Goal: Task Accomplishment & Management: Use online tool/utility

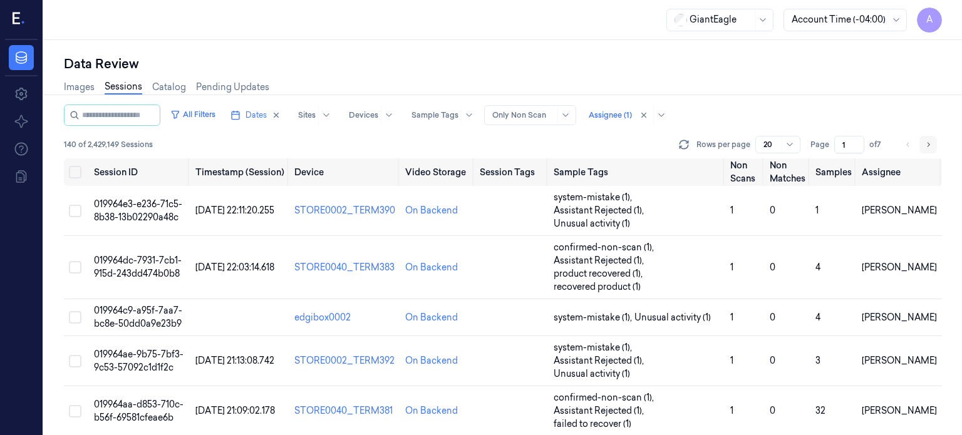
click at [931, 146] on icon "Go to next page" at bounding box center [929, 145] width 8 height 10
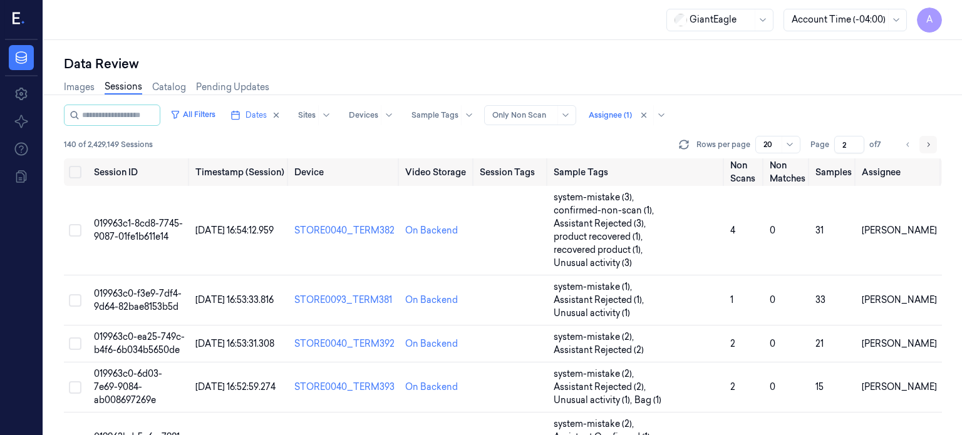
click at [931, 146] on icon "Go to next page" at bounding box center [929, 145] width 8 height 10
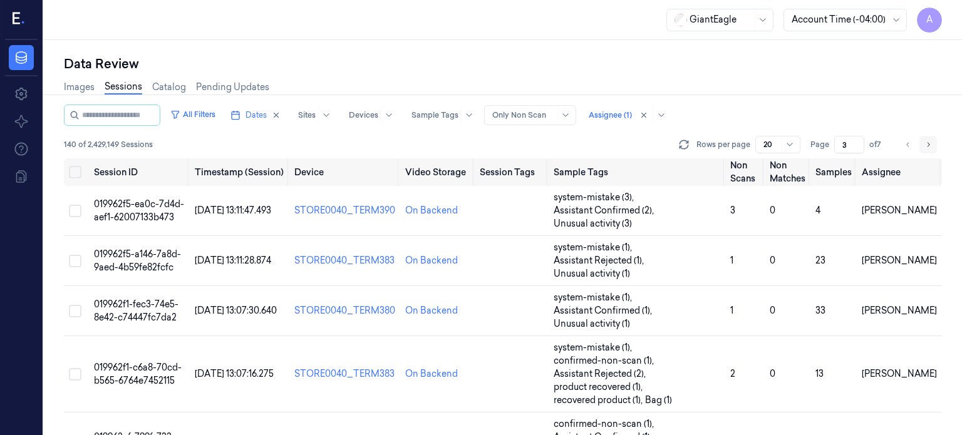
click at [931, 146] on icon "Go to next page" at bounding box center [929, 145] width 8 height 10
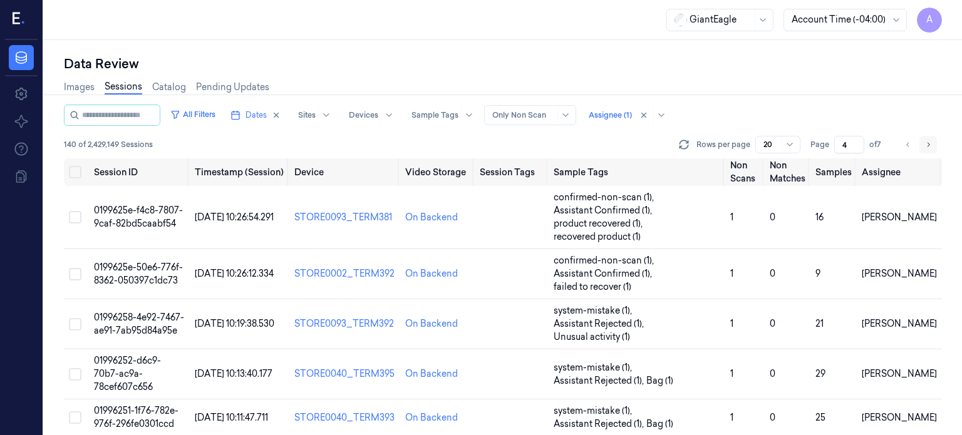
click at [931, 146] on icon "Go to next page" at bounding box center [929, 145] width 8 height 10
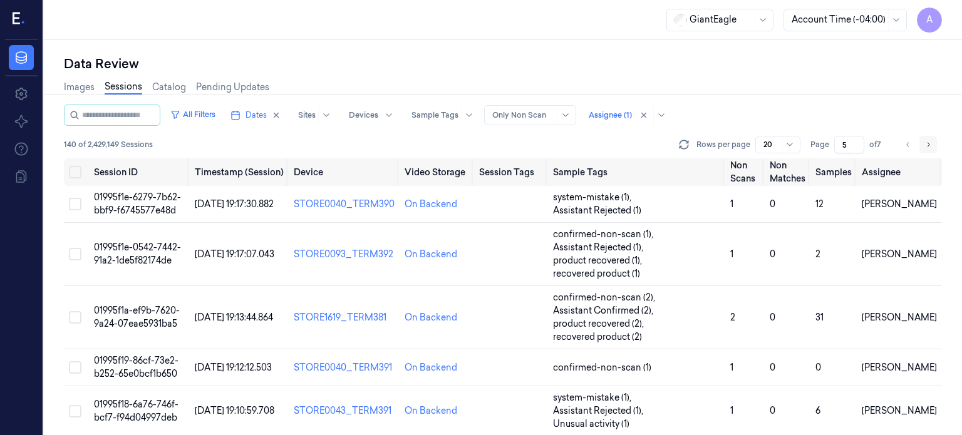
click at [931, 146] on icon "Go to next page" at bounding box center [929, 145] width 8 height 10
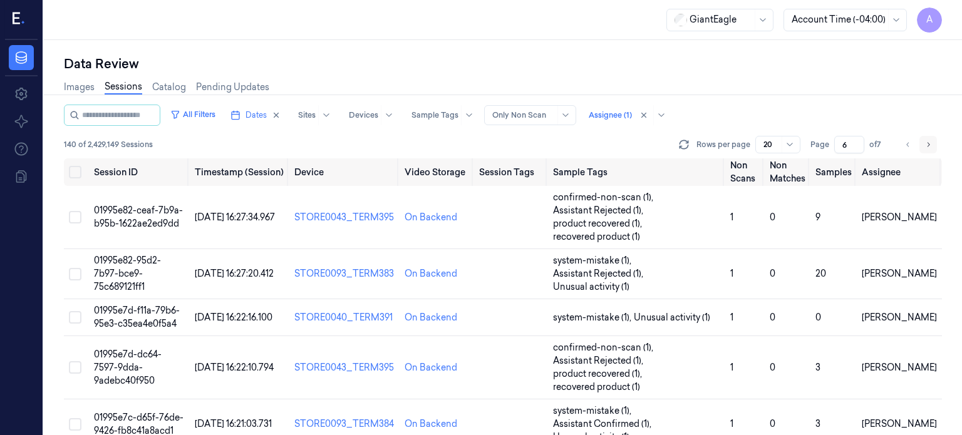
click at [931, 146] on icon "Go to next page" at bounding box center [929, 145] width 8 height 10
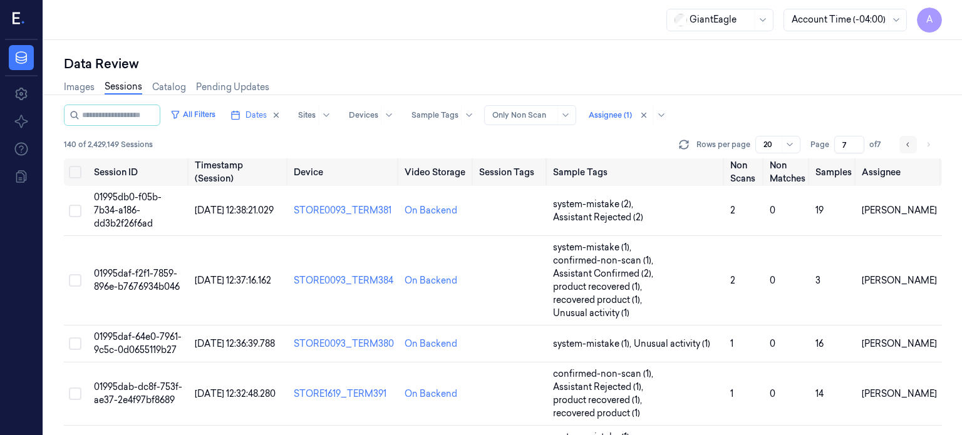
click at [907, 148] on icon "Go to previous page" at bounding box center [909, 145] width 8 height 10
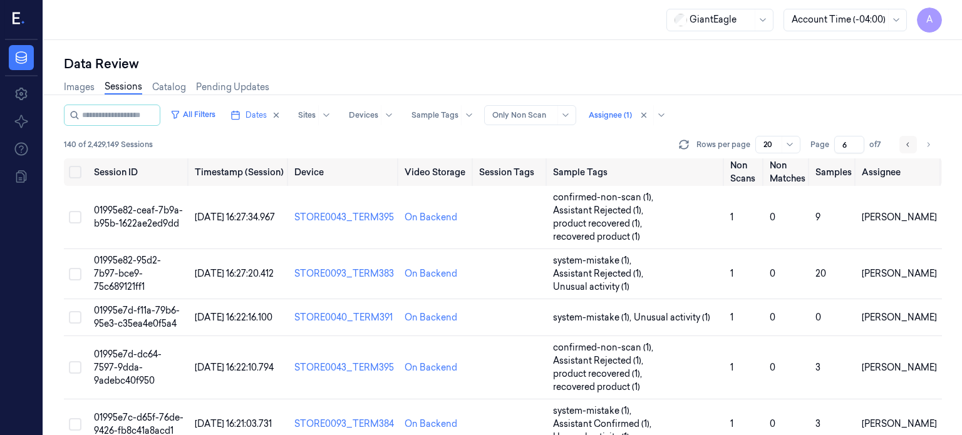
click at [907, 148] on icon "Go to previous page" at bounding box center [909, 145] width 8 height 10
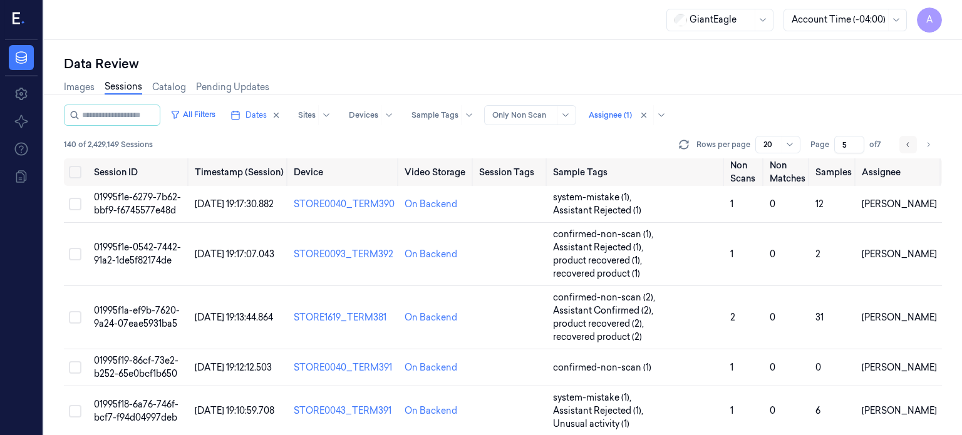
click at [907, 148] on icon "Go to previous page" at bounding box center [909, 145] width 8 height 10
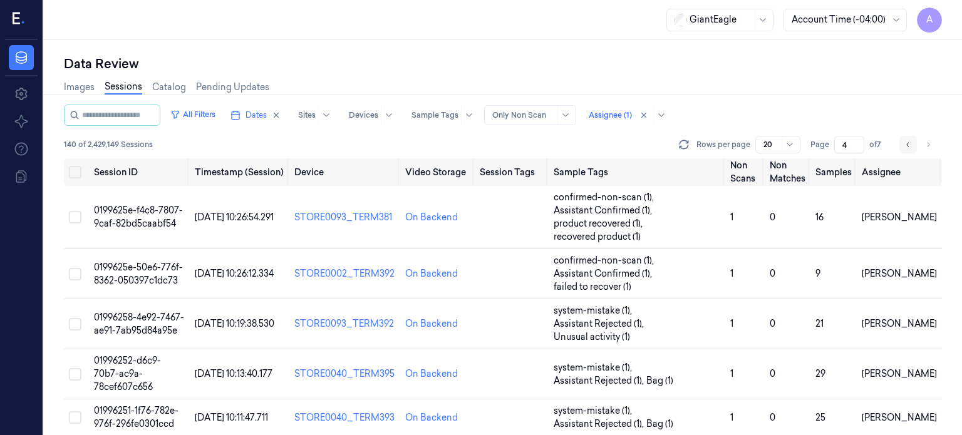
click at [907, 148] on icon "Go to previous page" at bounding box center [909, 145] width 8 height 10
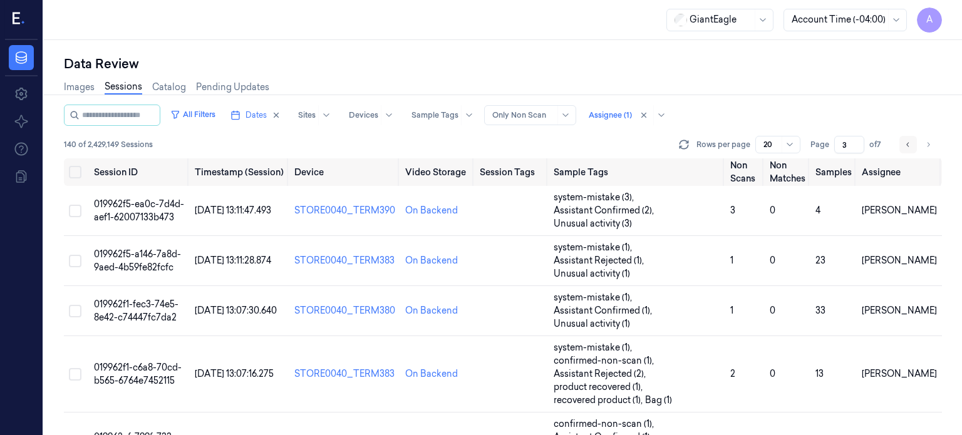
click at [907, 148] on icon "Go to previous page" at bounding box center [909, 145] width 8 height 10
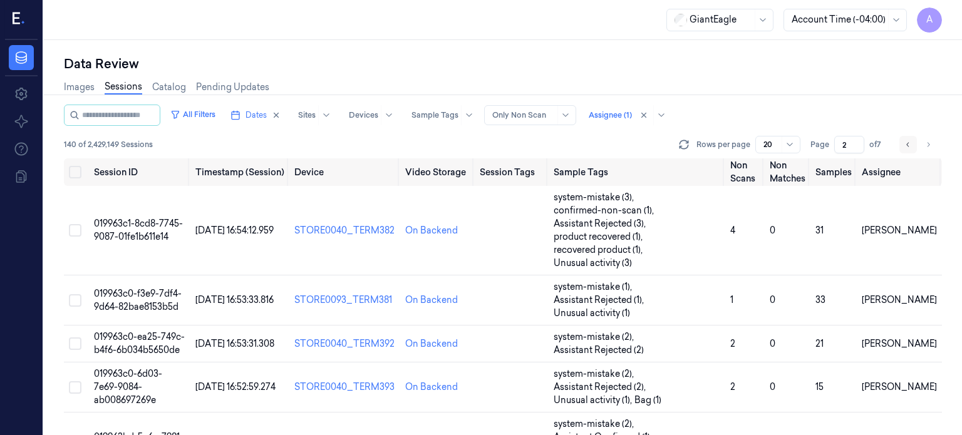
click at [907, 148] on icon "Go to previous page" at bounding box center [909, 145] width 8 height 10
type input "1"
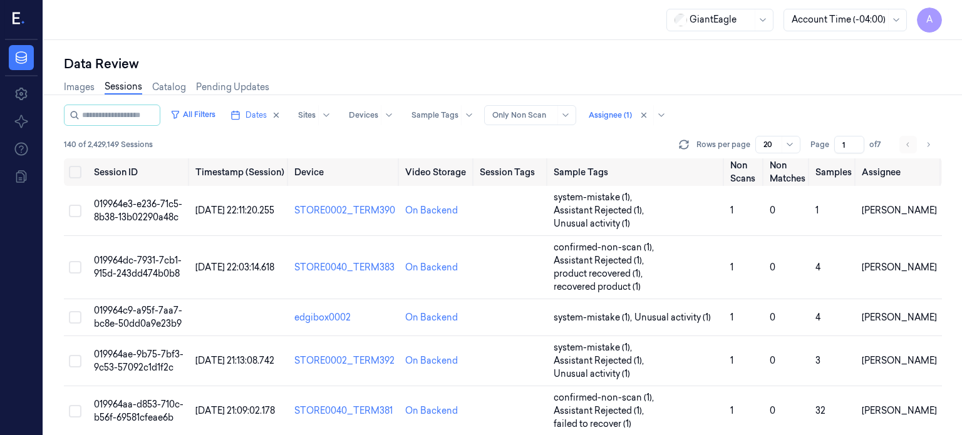
click at [907, 148] on li "pagination" at bounding box center [909, 145] width 18 height 18
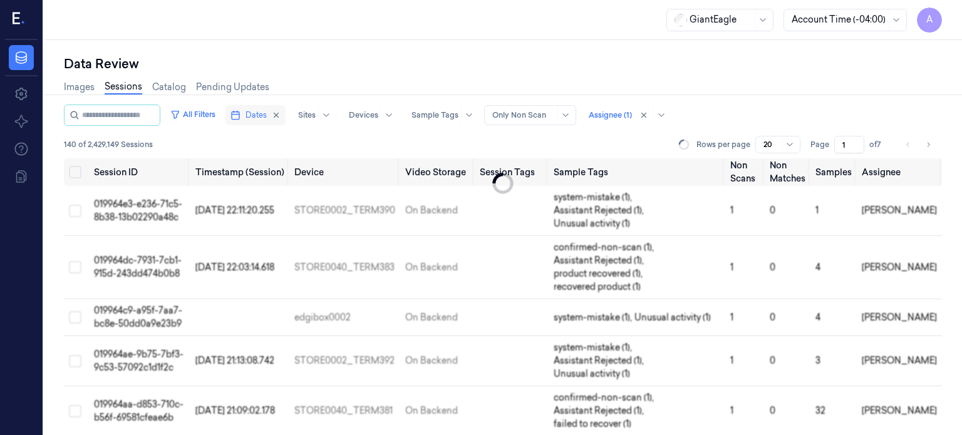
click at [267, 117] on span "Dates" at bounding box center [256, 115] width 21 height 11
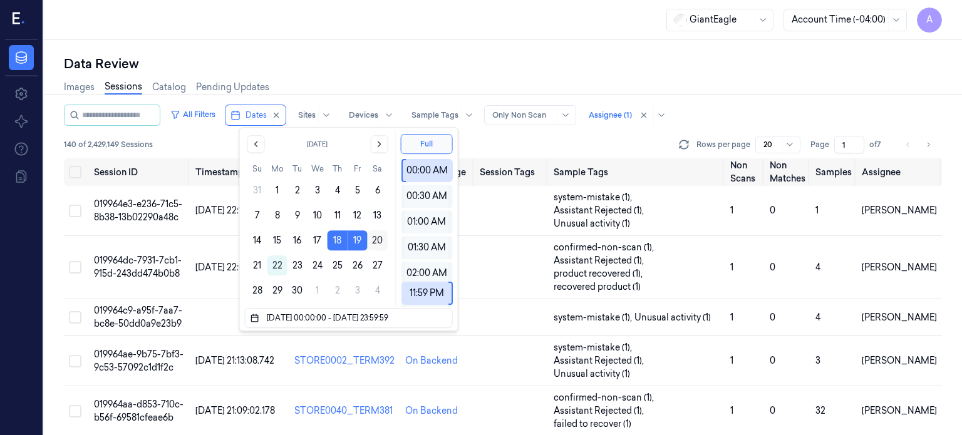
click at [382, 237] on button "20" at bounding box center [378, 241] width 20 height 20
type input "18/09/2025 00:00:00 - 20/09/2025 23:59:59"
click at [449, 57] on div "Data Review" at bounding box center [503, 64] width 878 height 18
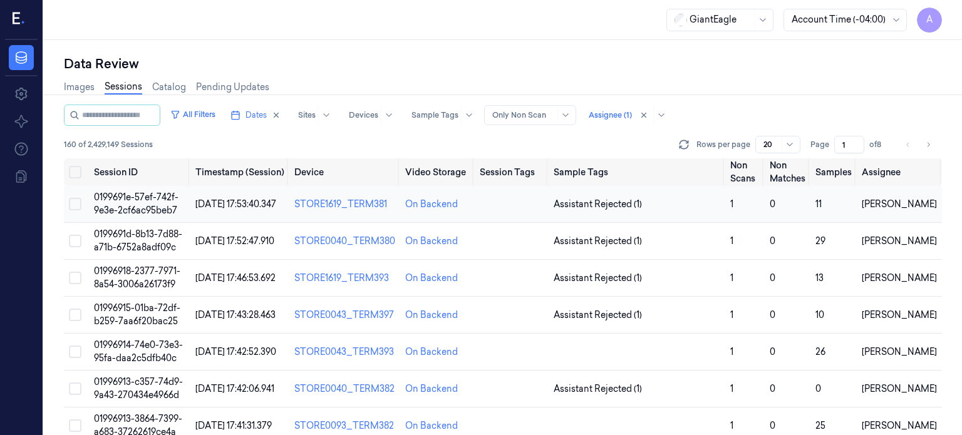
click at [147, 197] on span "0199691e-57ef-742f-9e3e-2cf6ac95beb7" at bounding box center [136, 204] width 85 height 24
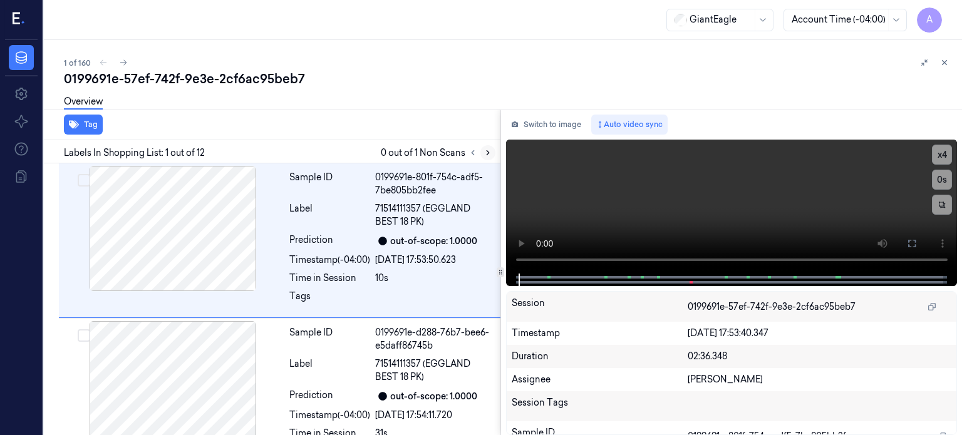
click at [484, 150] on icon at bounding box center [488, 152] width 9 height 9
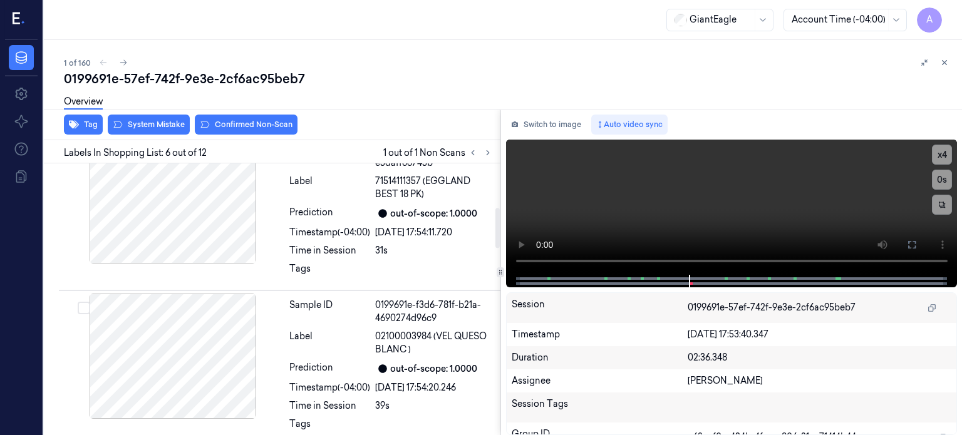
scroll to position [182, 0]
click at [173, 338] on div at bounding box center [172, 356] width 223 height 125
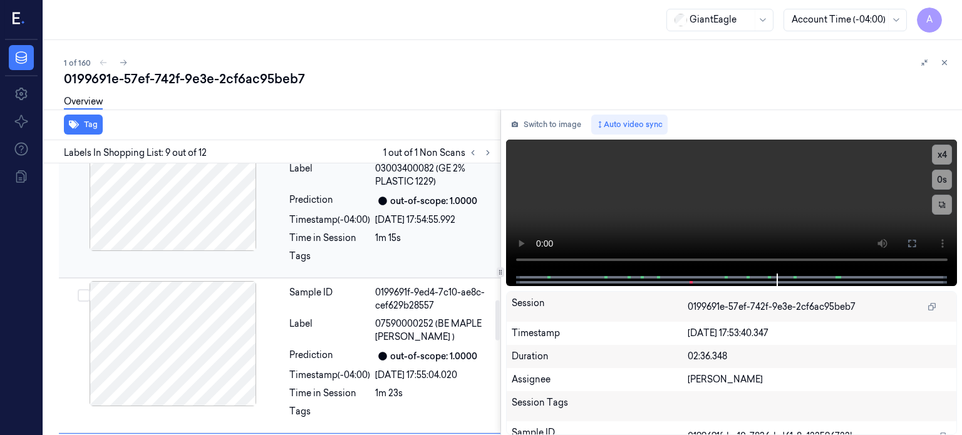
scroll to position [740, 0]
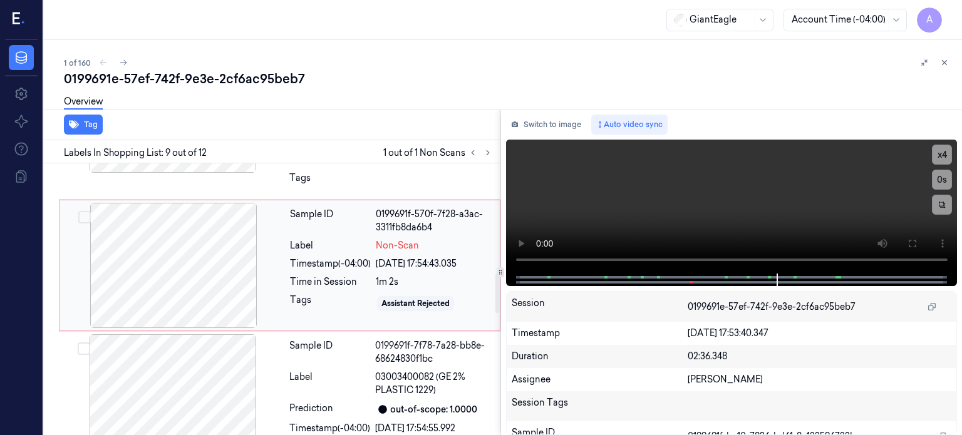
click at [281, 259] on div at bounding box center [173, 265] width 223 height 125
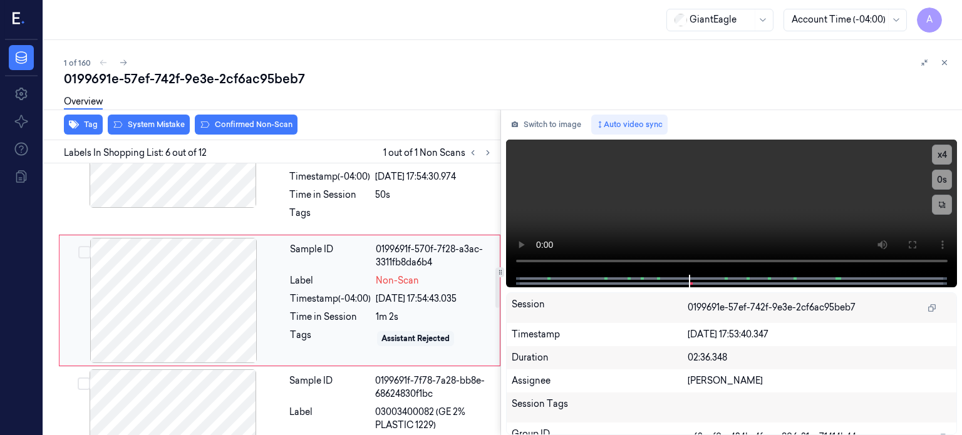
scroll to position [704, 0]
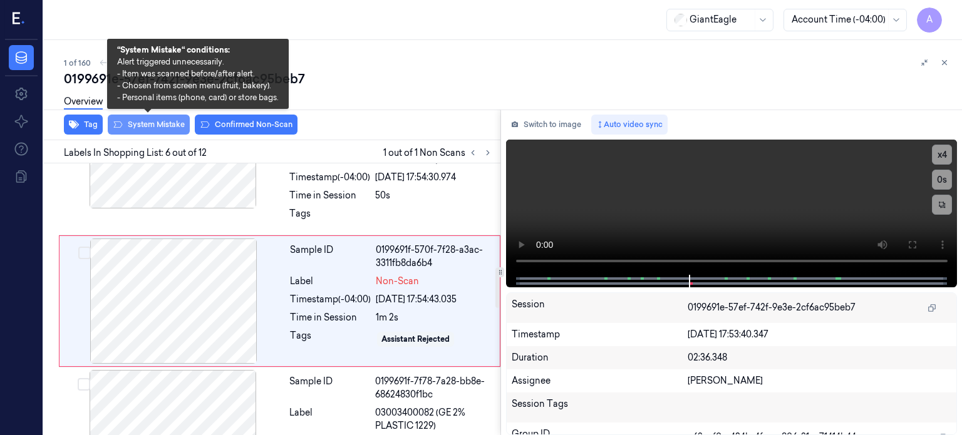
click at [150, 121] on button "System Mistake" at bounding box center [149, 125] width 82 height 20
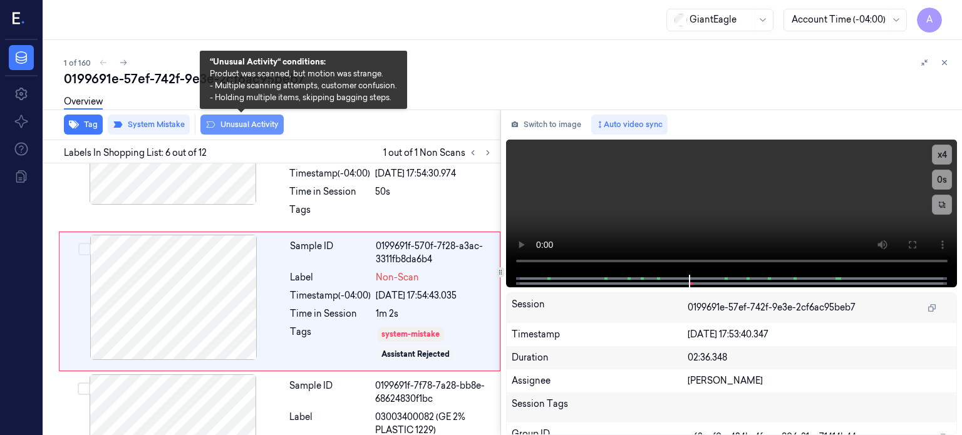
click at [231, 125] on button "Unusual Activity" at bounding box center [241, 125] width 83 height 20
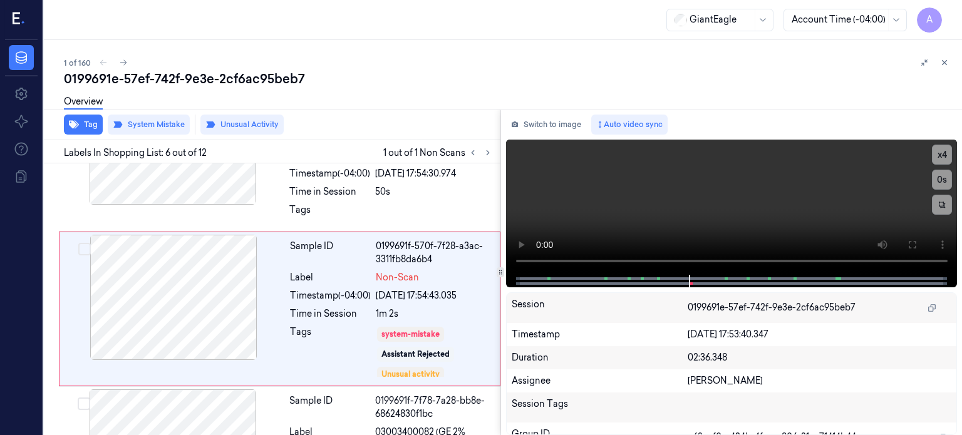
scroll to position [716, 0]
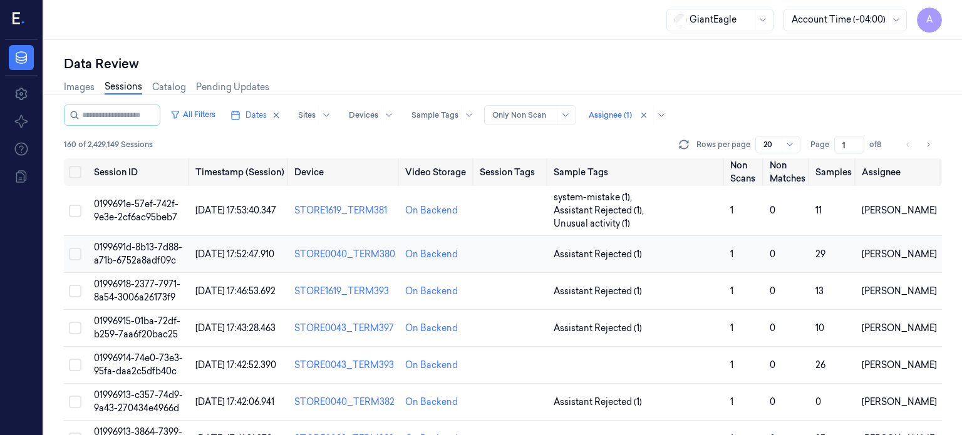
click at [141, 246] on span "0199691d-8b13-7d88-a71b-6752a8adf09c" at bounding box center [138, 254] width 88 height 24
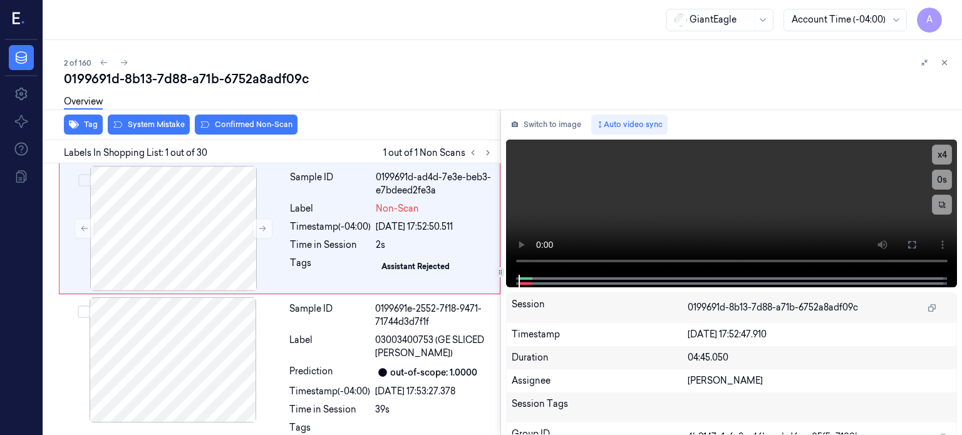
drag, startPoint x: 281, startPoint y: 0, endPoint x: 264, endPoint y: 24, distance: 29.7
click at [264, 24] on div "GiantEagle Account Time (-04:00) A" at bounding box center [503, 20] width 919 height 40
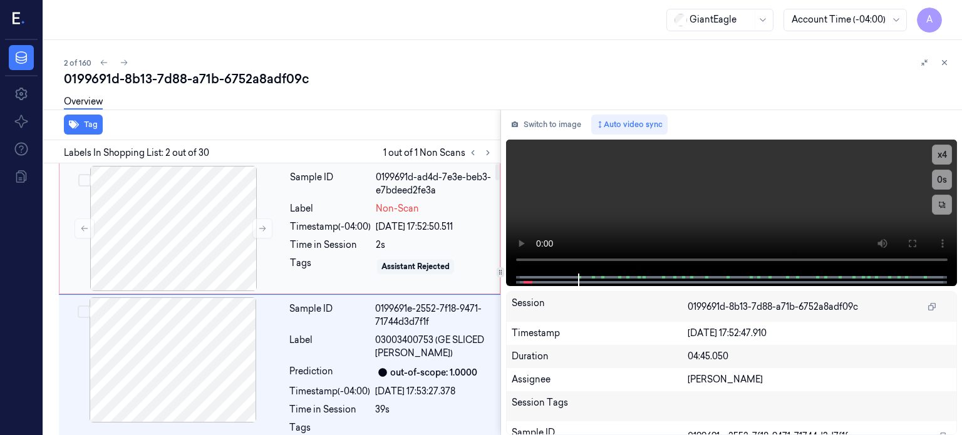
click at [323, 227] on div "Timestamp (-04:00)" at bounding box center [330, 227] width 81 height 13
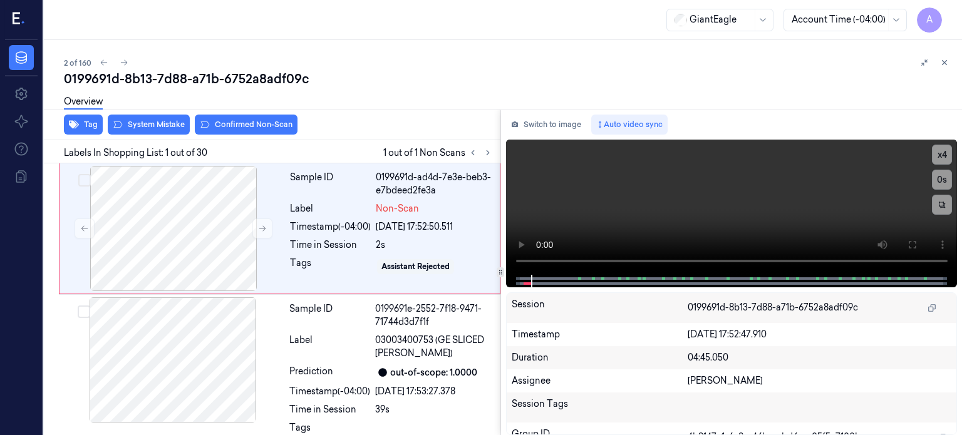
click at [142, 119] on div "Overview" at bounding box center [508, 104] width 888 height 32
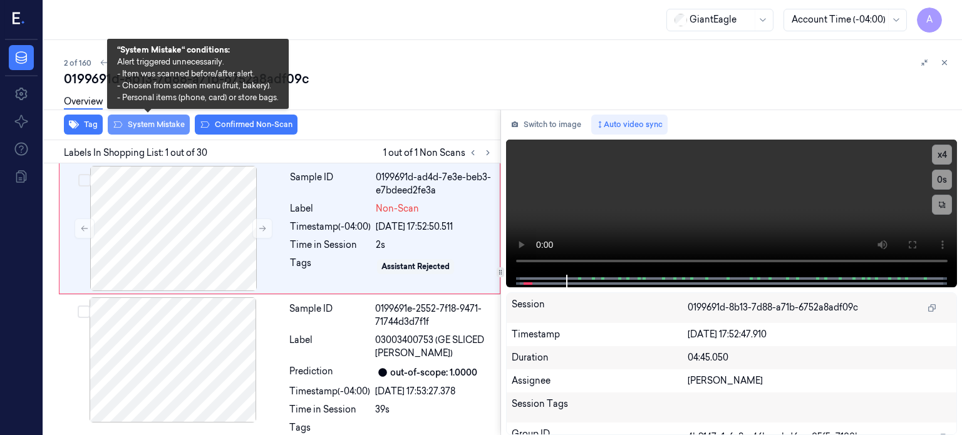
click at [162, 125] on button "System Mistake" at bounding box center [149, 125] width 82 height 20
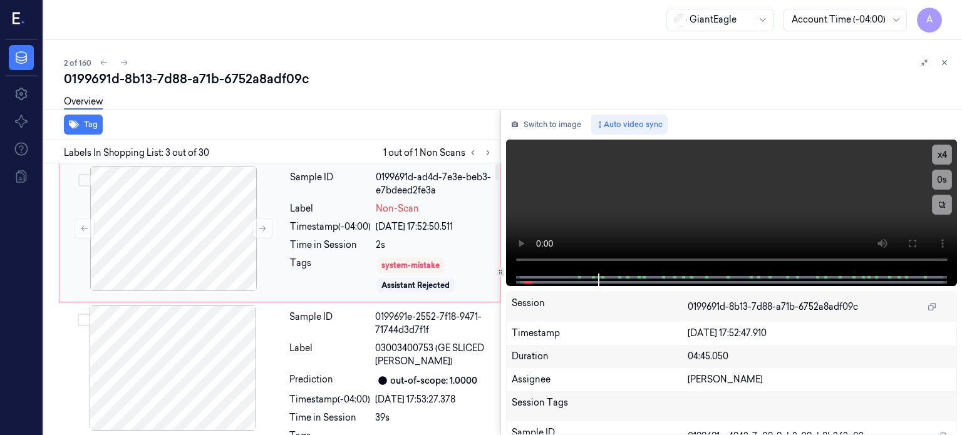
click at [316, 226] on div "Timestamp (-04:00)" at bounding box center [330, 227] width 81 height 13
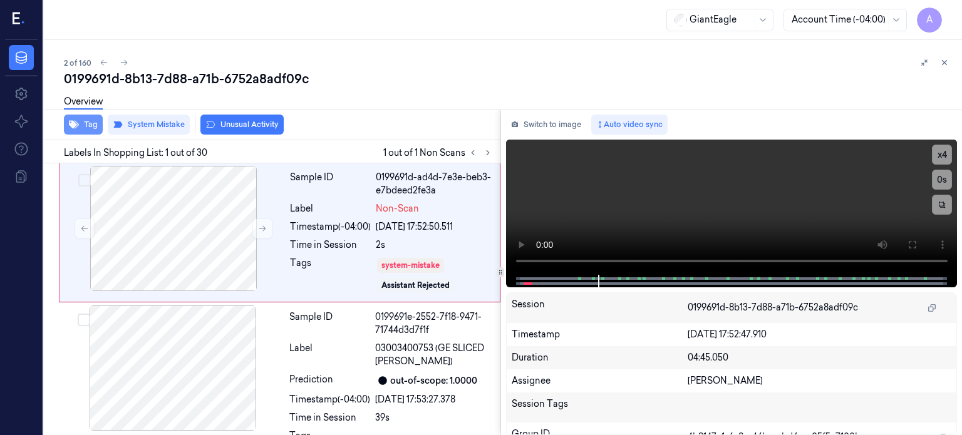
click at [93, 120] on button "Tag" at bounding box center [83, 125] width 39 height 20
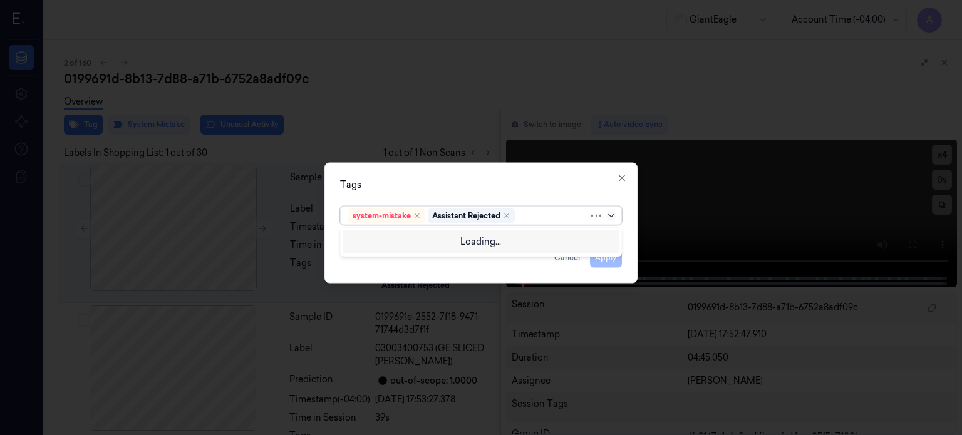
click at [612, 212] on icon at bounding box center [611, 216] width 10 height 10
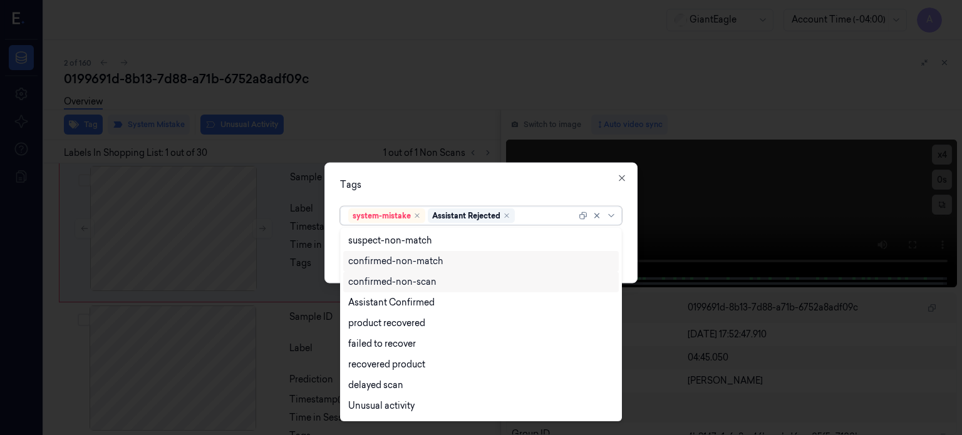
scroll to position [101, 0]
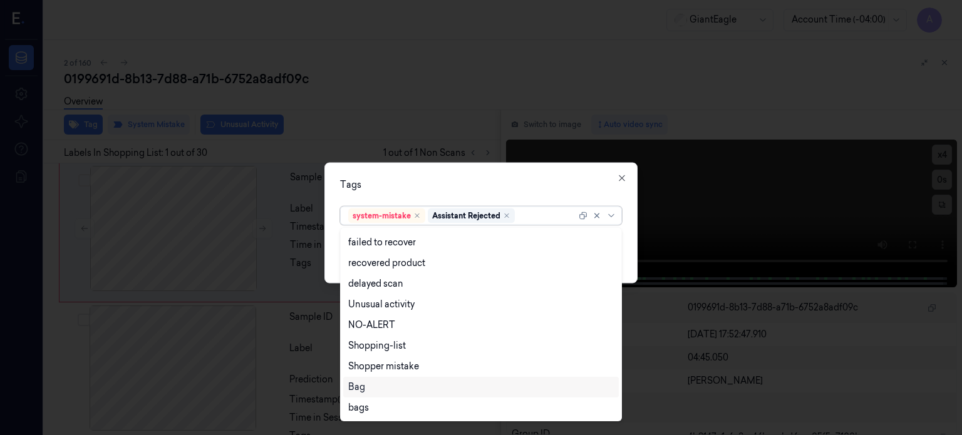
click at [356, 390] on div "Bag" at bounding box center [356, 387] width 17 height 13
click at [614, 216] on icon at bounding box center [611, 216] width 10 height 10
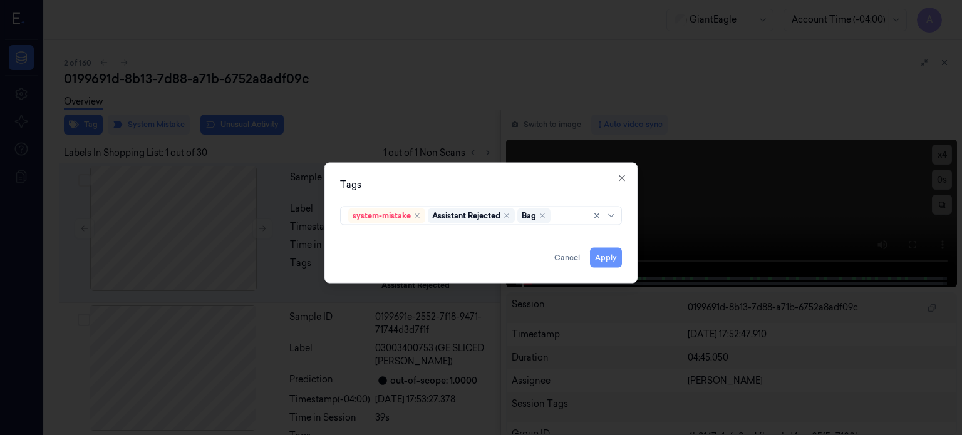
click at [611, 257] on button "Apply" at bounding box center [606, 257] width 32 height 20
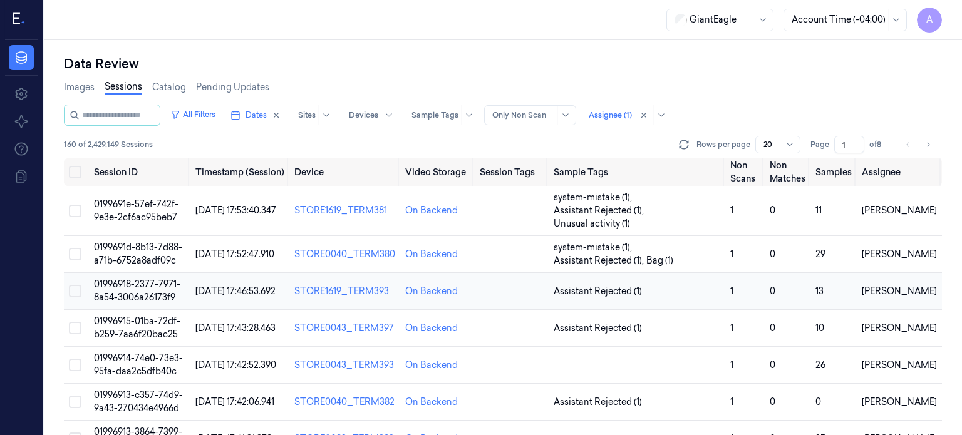
click at [128, 285] on span "01996918-2377-7971-8a54-3006a26173f9" at bounding box center [137, 291] width 86 height 24
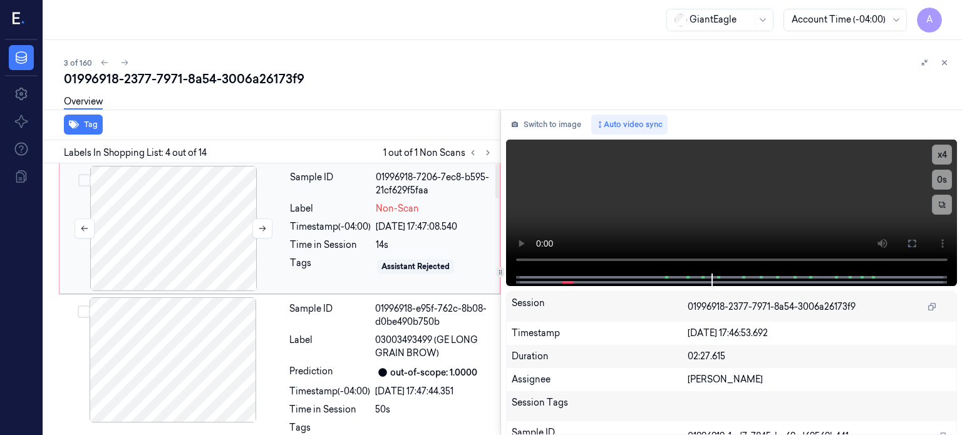
click at [185, 230] on div at bounding box center [173, 228] width 223 height 125
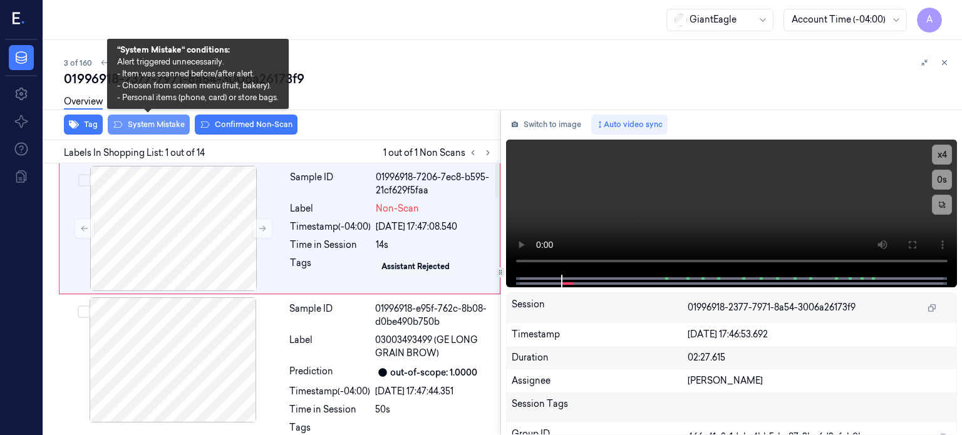
click at [146, 120] on button "System Mistake" at bounding box center [149, 125] width 82 height 20
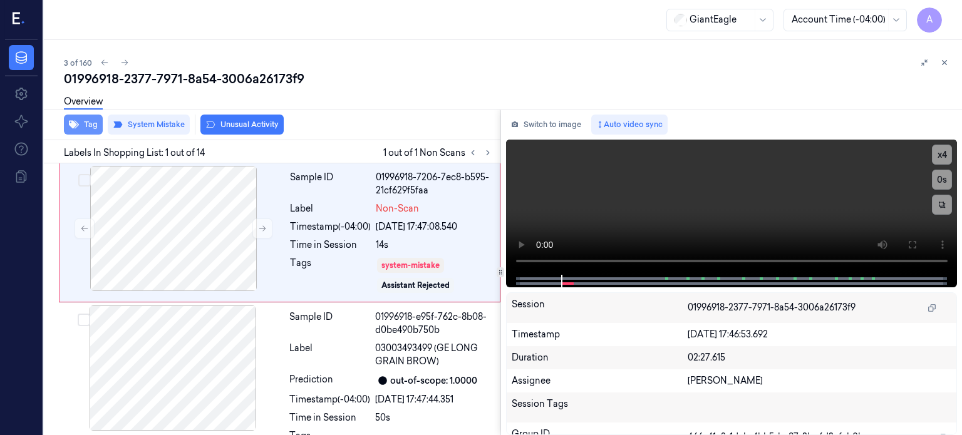
click at [93, 127] on button "Tag" at bounding box center [83, 125] width 39 height 20
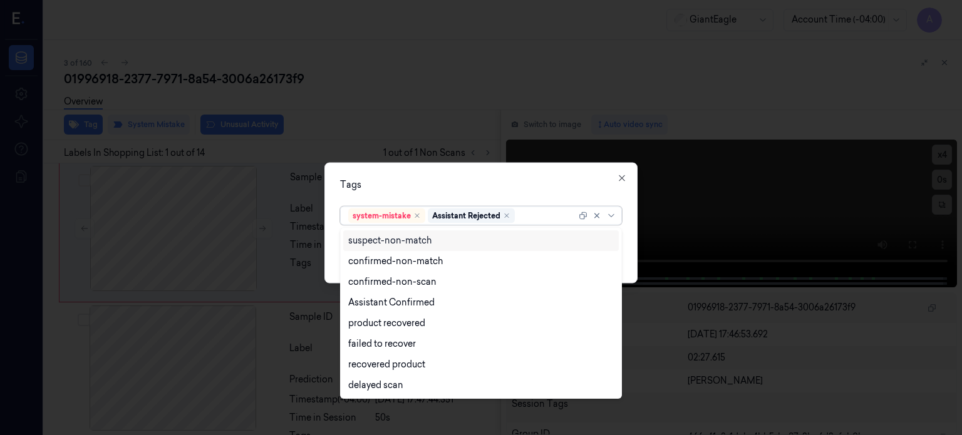
click at [616, 211] on div at bounding box center [612, 216] width 13 height 10
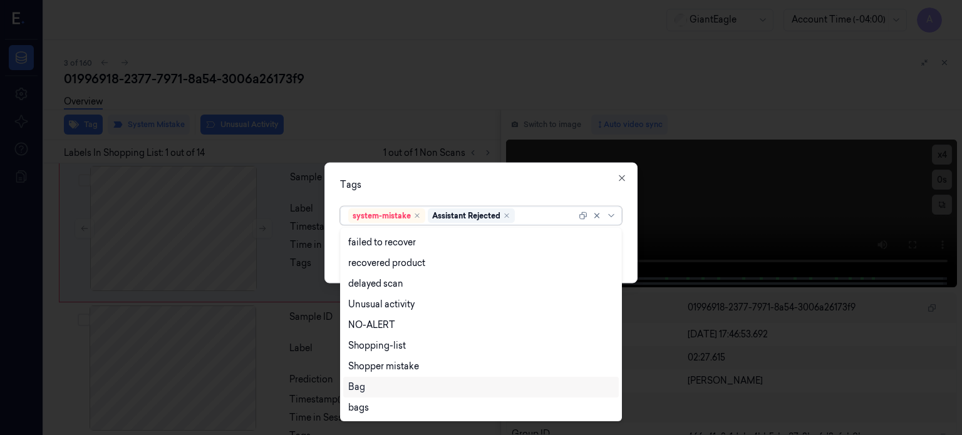
click at [357, 388] on div "Bag" at bounding box center [356, 387] width 17 height 13
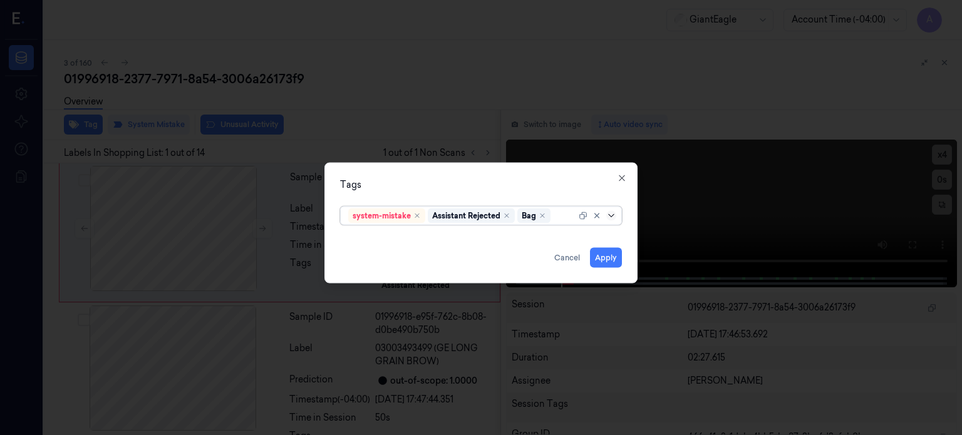
click at [612, 216] on icon at bounding box center [611, 215] width 6 height 3
click at [606, 259] on button "Apply" at bounding box center [606, 257] width 32 height 20
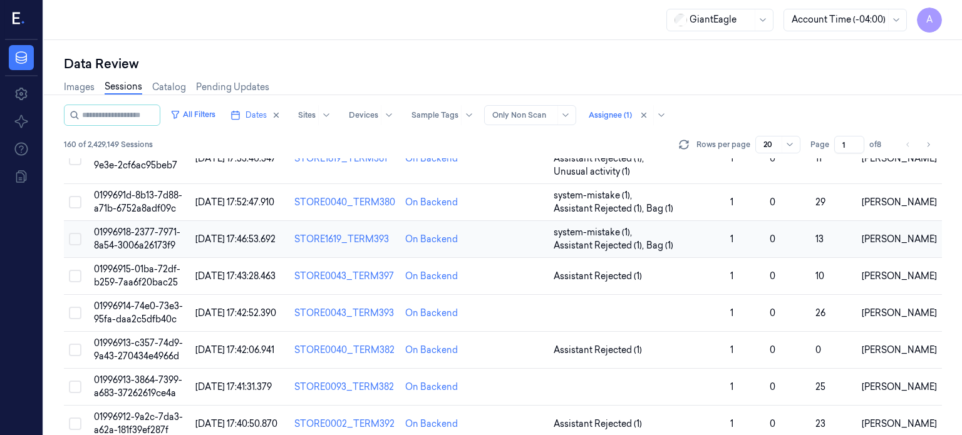
scroll to position [57, 0]
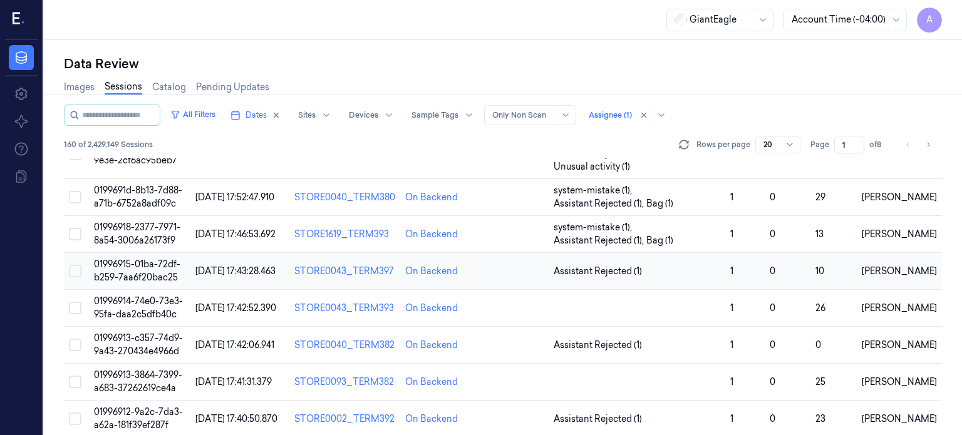
click at [152, 259] on span "01996915-01ba-72df-b259-7aa6f20bac25" at bounding box center [137, 271] width 86 height 24
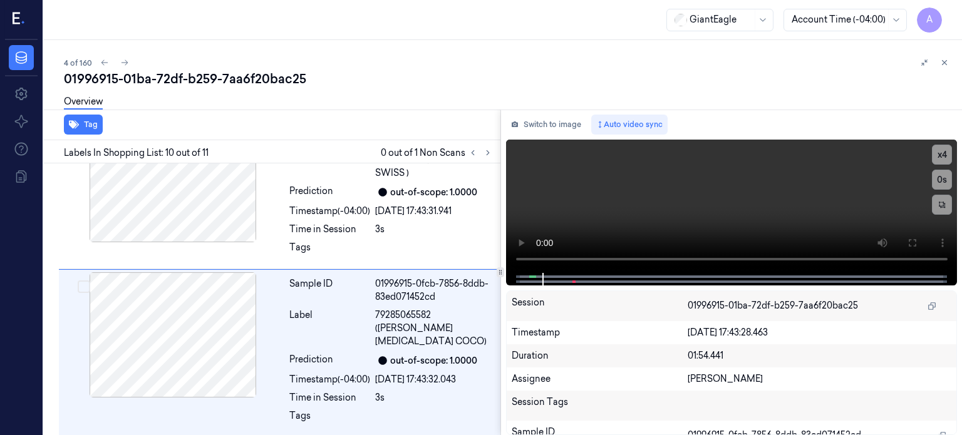
scroll to position [1323, 0]
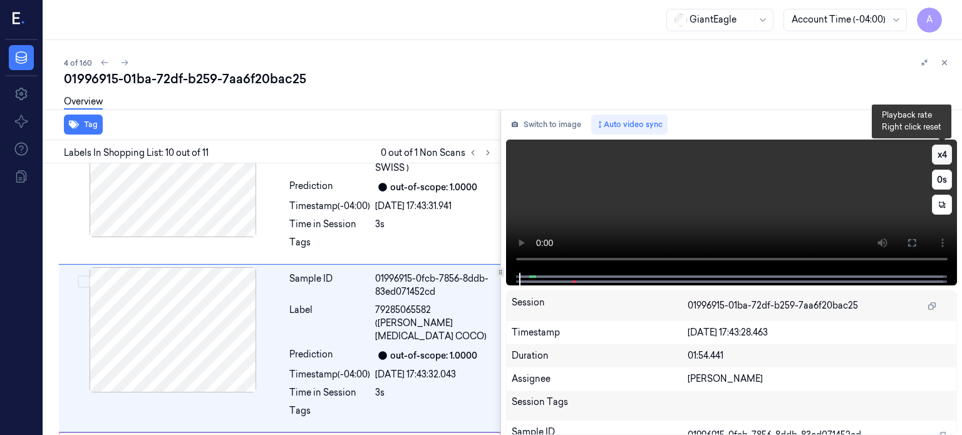
click at [943, 156] on button "x 4" at bounding box center [942, 155] width 20 height 20
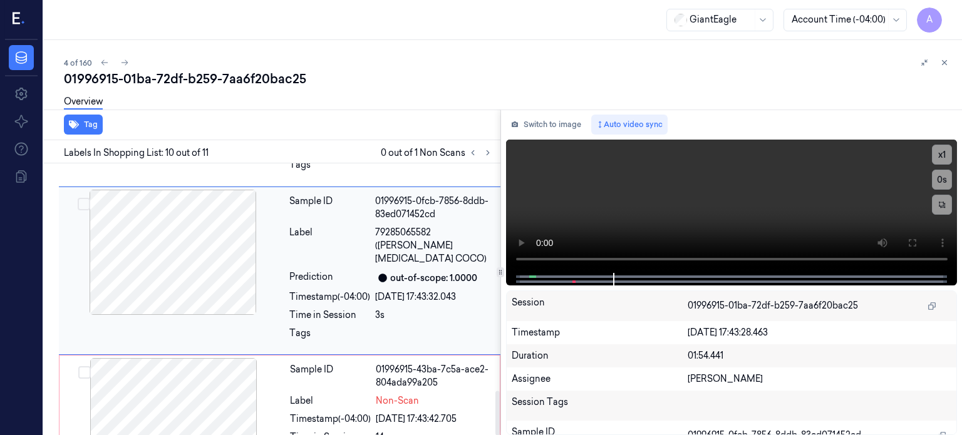
scroll to position [1401, 0]
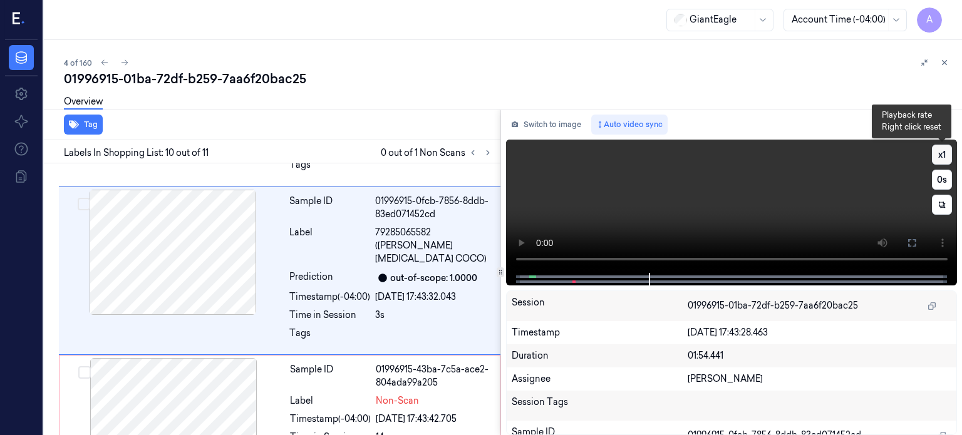
click at [939, 159] on button "x 1" at bounding box center [942, 155] width 20 height 20
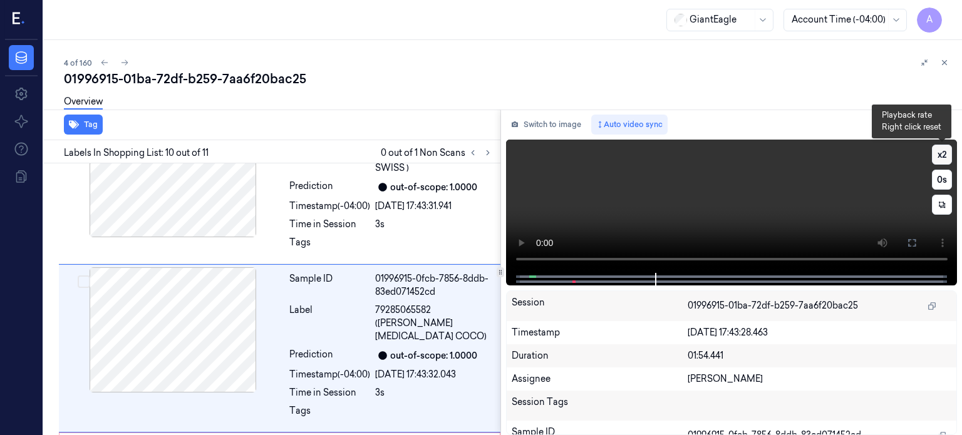
click at [939, 159] on button "x 2" at bounding box center [942, 155] width 20 height 20
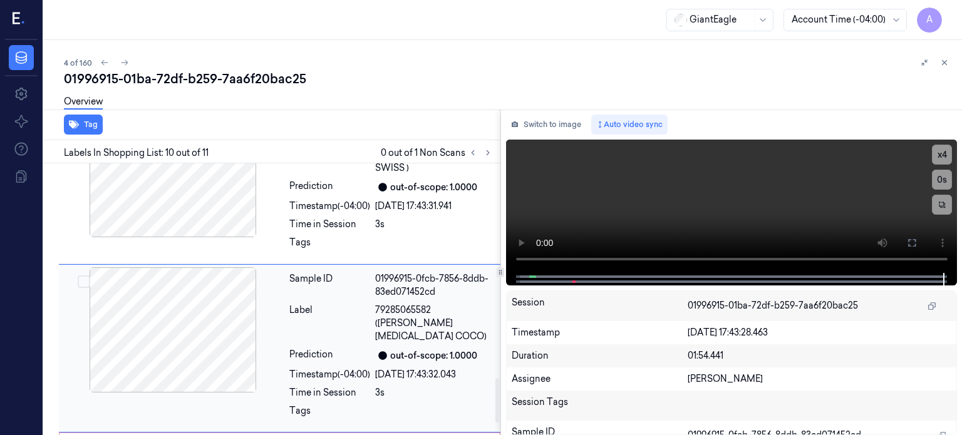
scroll to position [1401, 0]
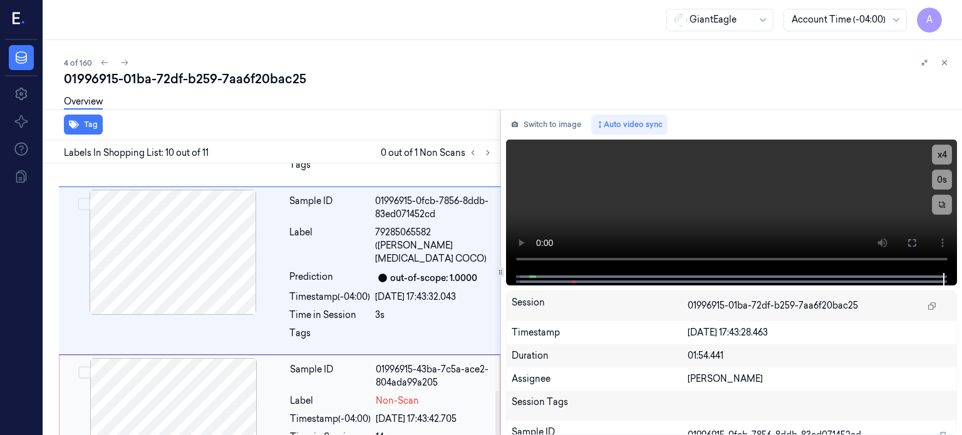
click at [236, 358] on div at bounding box center [173, 420] width 223 height 125
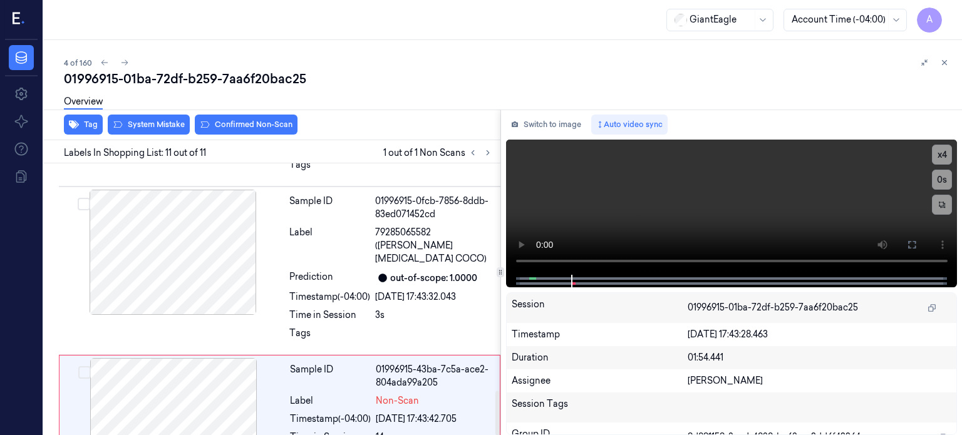
click at [160, 115] on div "Overview" at bounding box center [508, 104] width 888 height 32
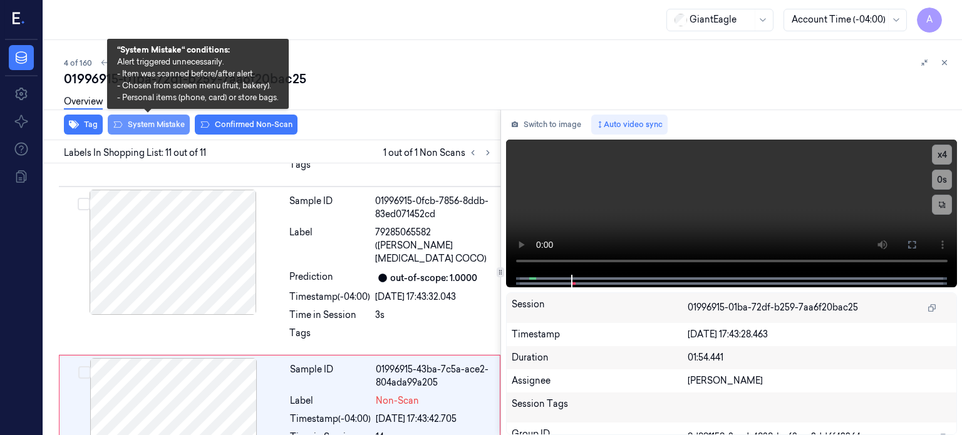
click at [160, 123] on button "System Mistake" at bounding box center [149, 125] width 82 height 20
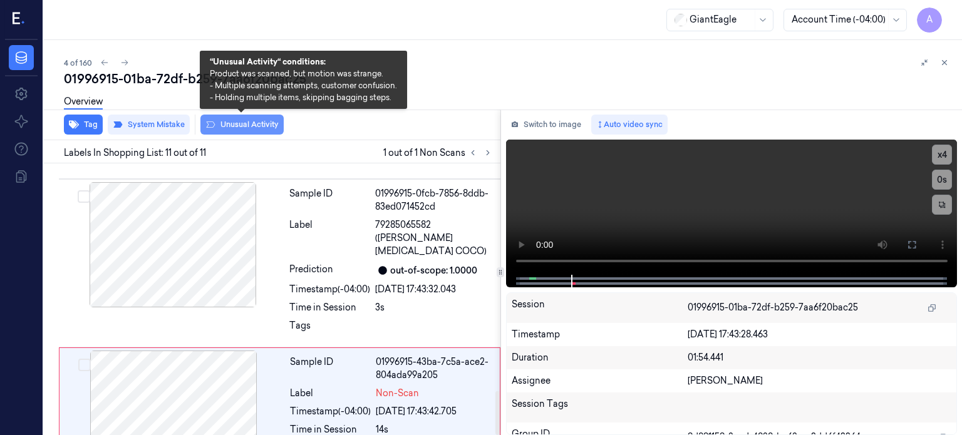
click at [261, 127] on button "Unusual Activity" at bounding box center [241, 125] width 83 height 20
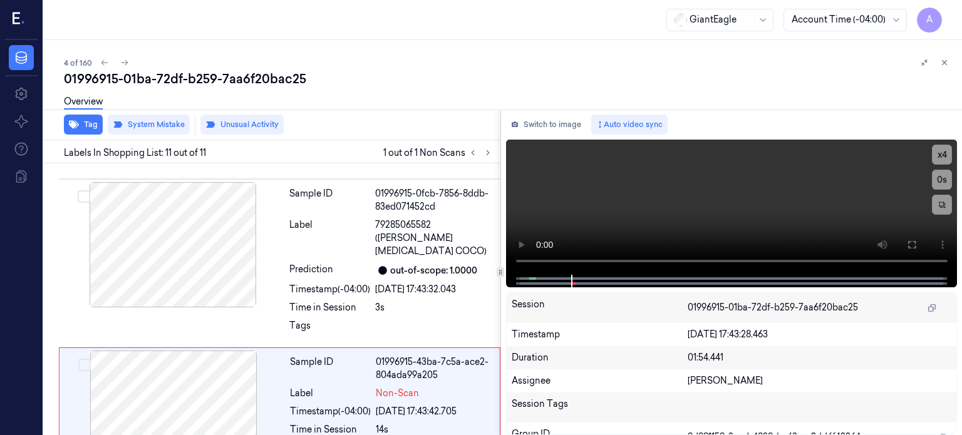
scroll to position [1423, 0]
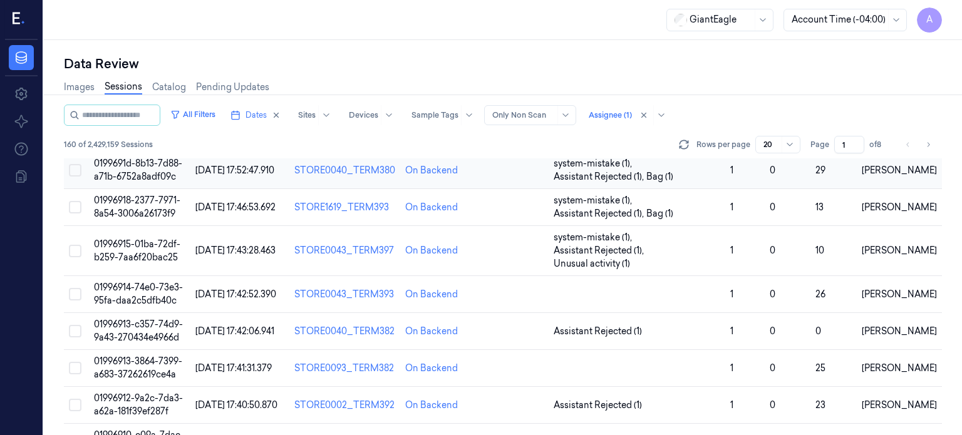
scroll to position [85, 0]
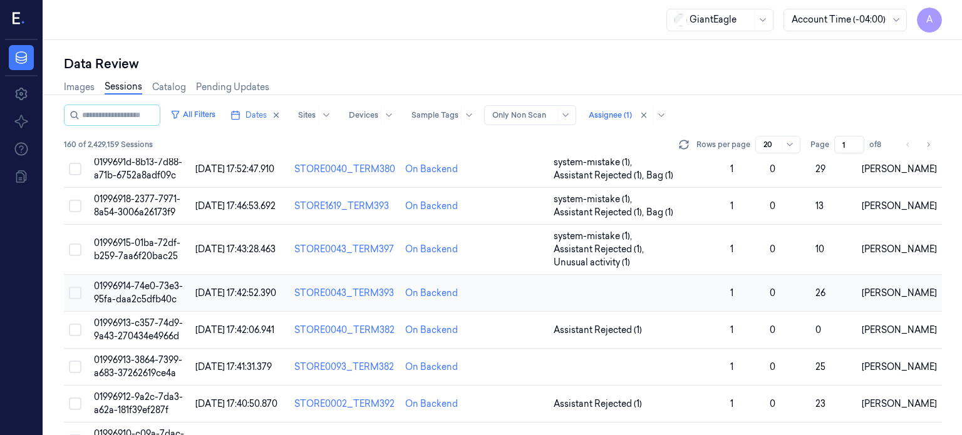
click at [148, 281] on span "01996914-74e0-73e3-95fa-daa2c5dfb40c" at bounding box center [138, 293] width 89 height 24
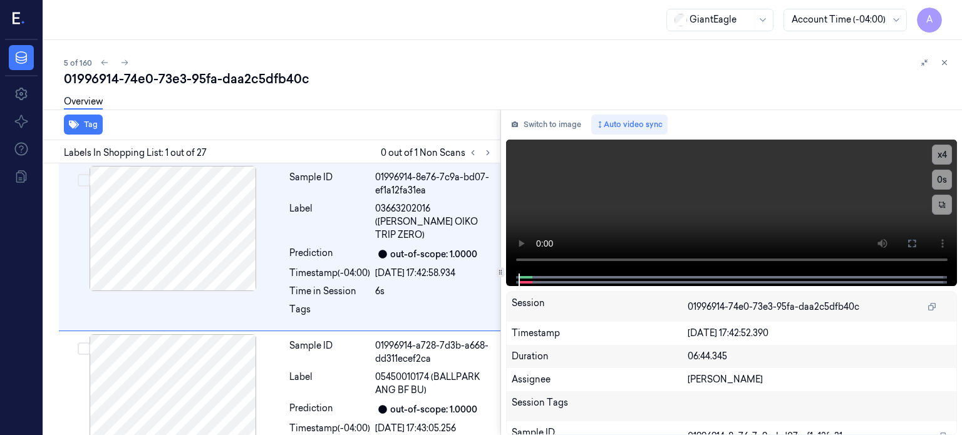
click at [294, 88] on div "Overview" at bounding box center [508, 104] width 888 height 32
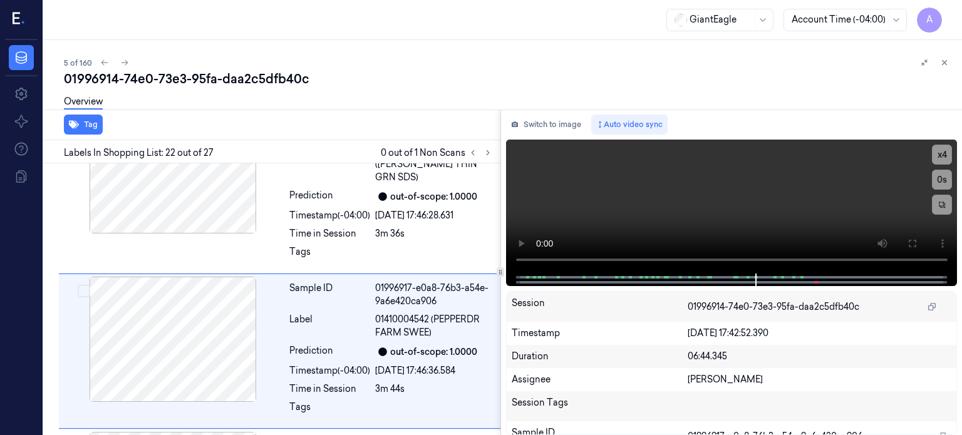
scroll to position [3172, 0]
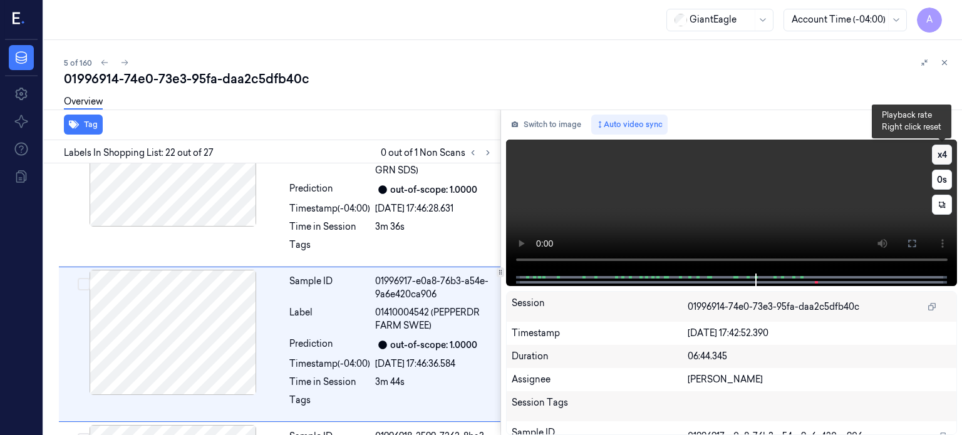
click at [939, 157] on button "x 4" at bounding box center [942, 155] width 20 height 20
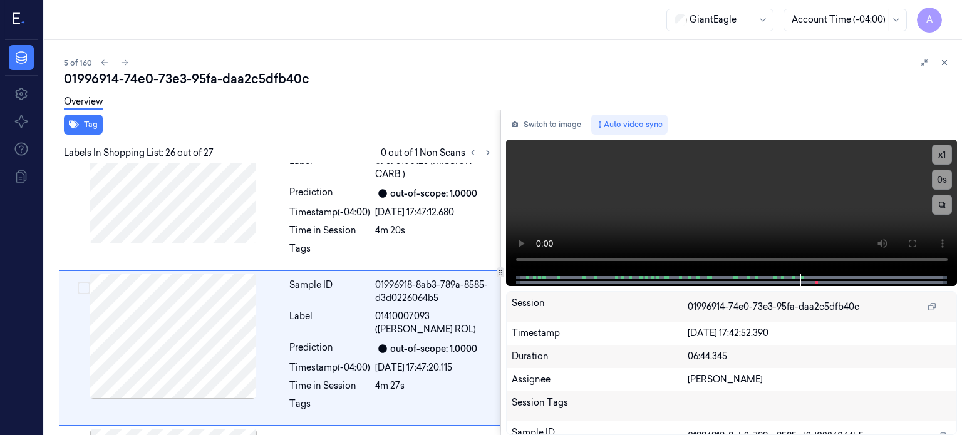
scroll to position [3792, 0]
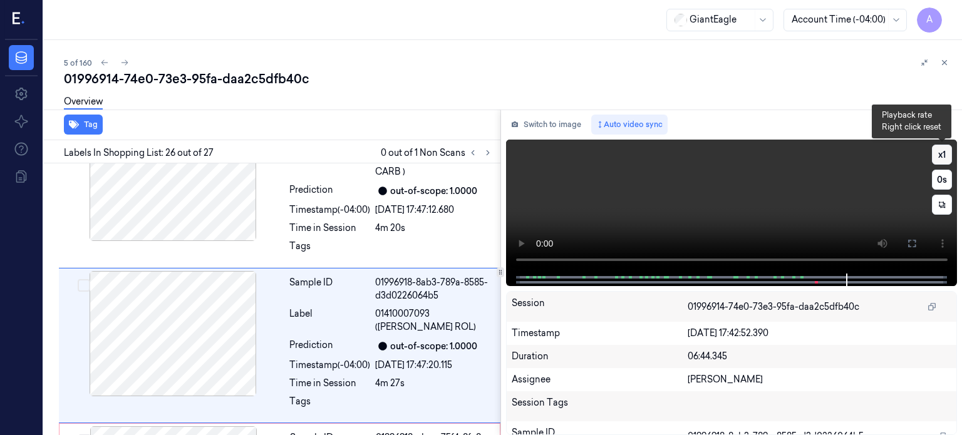
click at [947, 154] on button "x 1" at bounding box center [942, 155] width 20 height 20
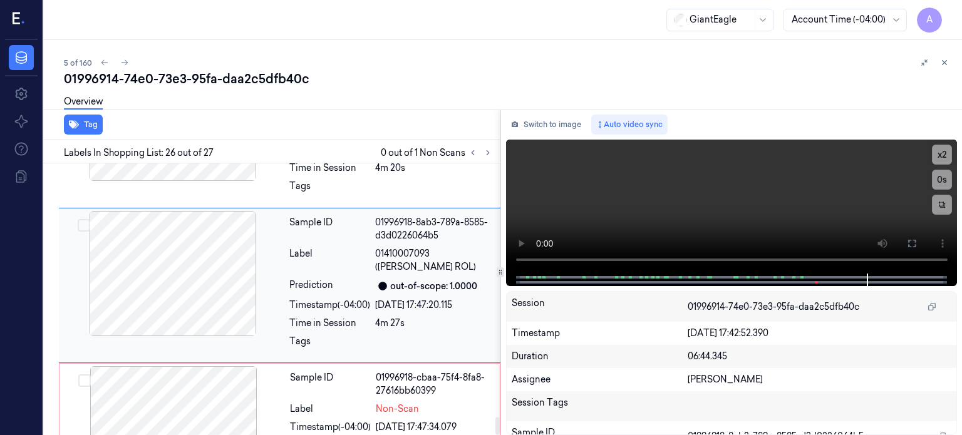
scroll to position [3870, 0]
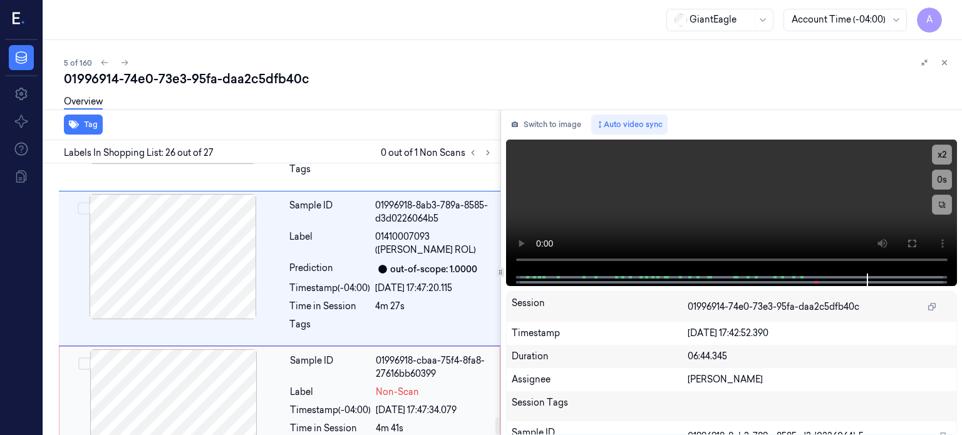
click at [123, 385] on div at bounding box center [173, 412] width 223 height 125
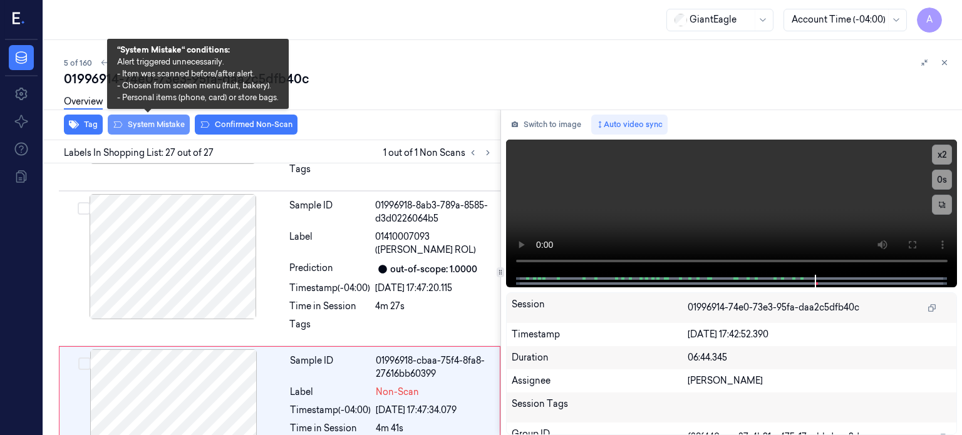
click at [143, 125] on button "System Mistake" at bounding box center [149, 125] width 82 height 20
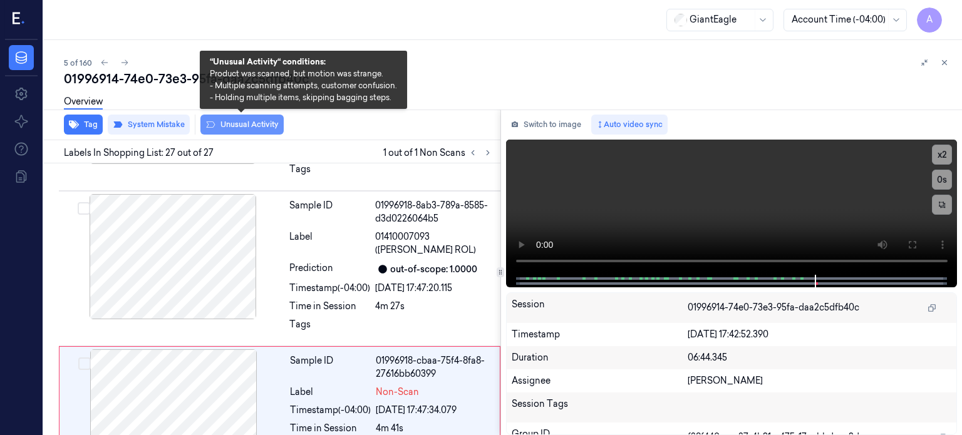
click at [256, 121] on button "Unusual Activity" at bounding box center [241, 125] width 83 height 20
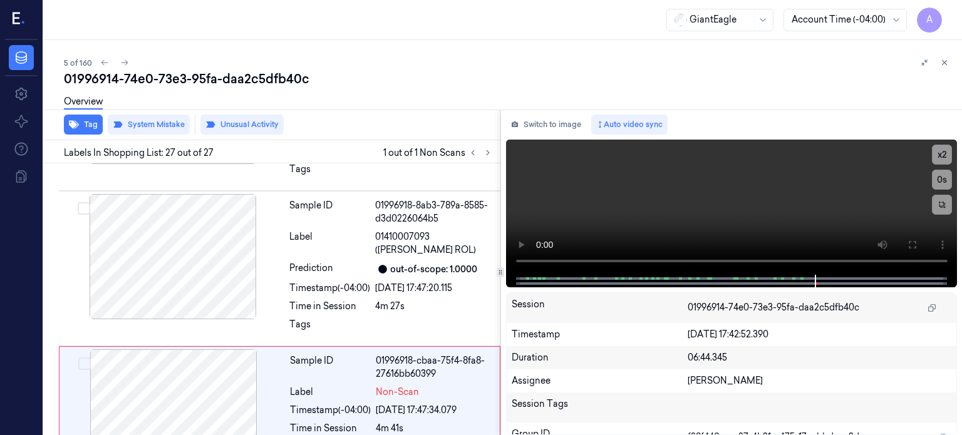
scroll to position [3877, 0]
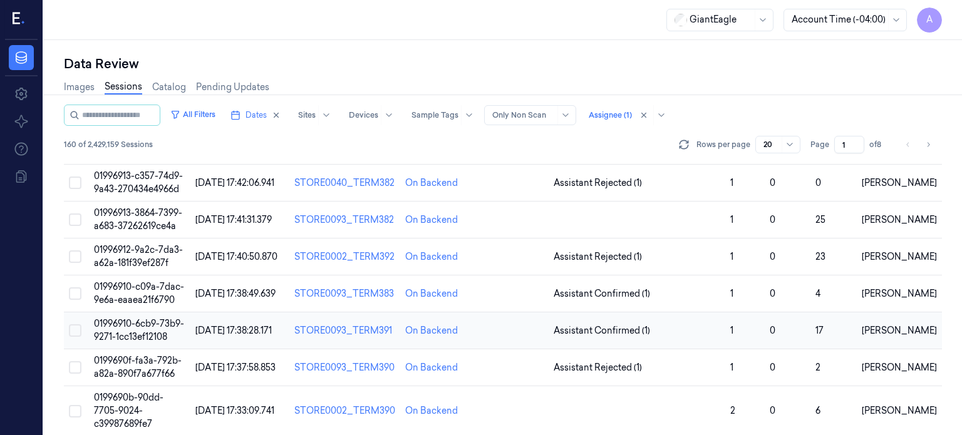
scroll to position [130, 0]
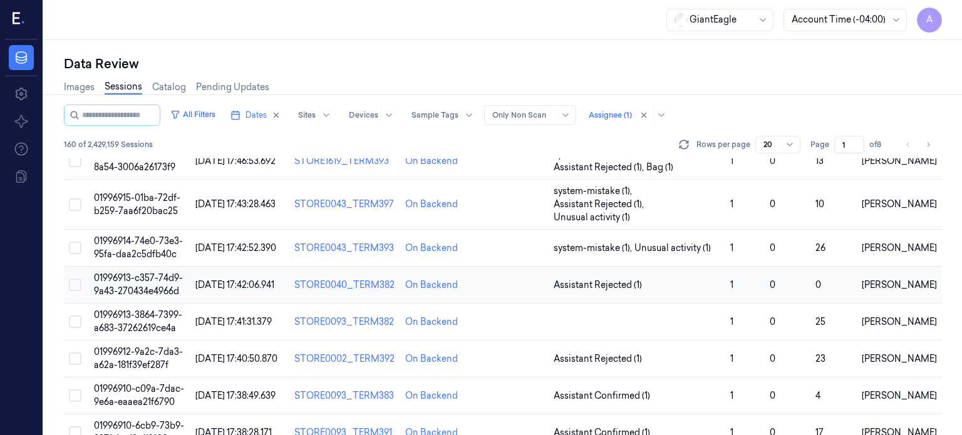
click at [143, 273] on span "01996913-c357-74d9-9a43-270434e4966d" at bounding box center [138, 285] width 89 height 24
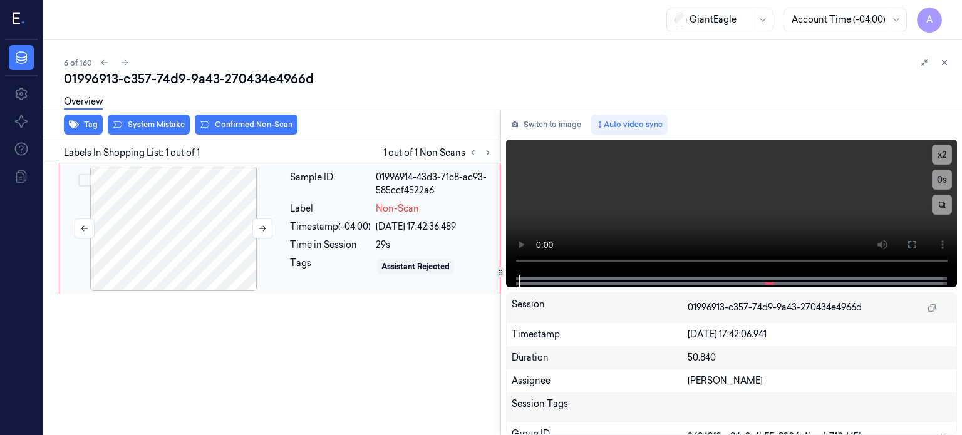
click at [182, 216] on div at bounding box center [173, 228] width 223 height 125
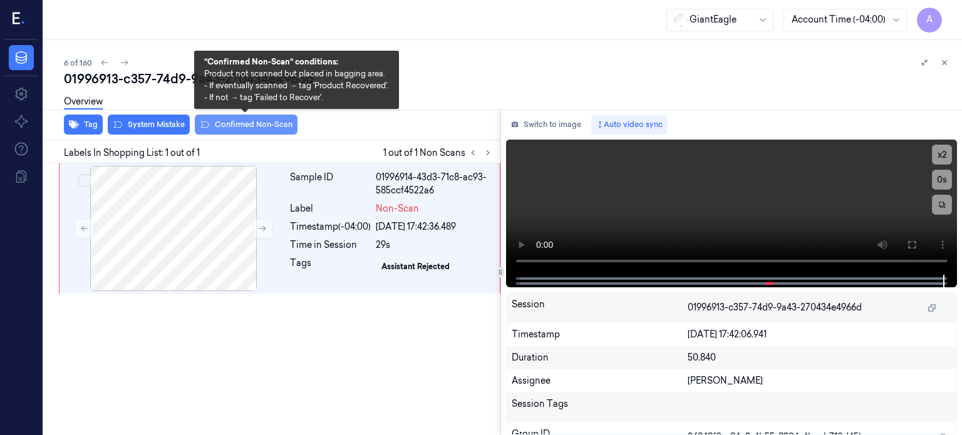
click at [242, 122] on button "Confirmed Non-Scan" at bounding box center [246, 125] width 103 height 20
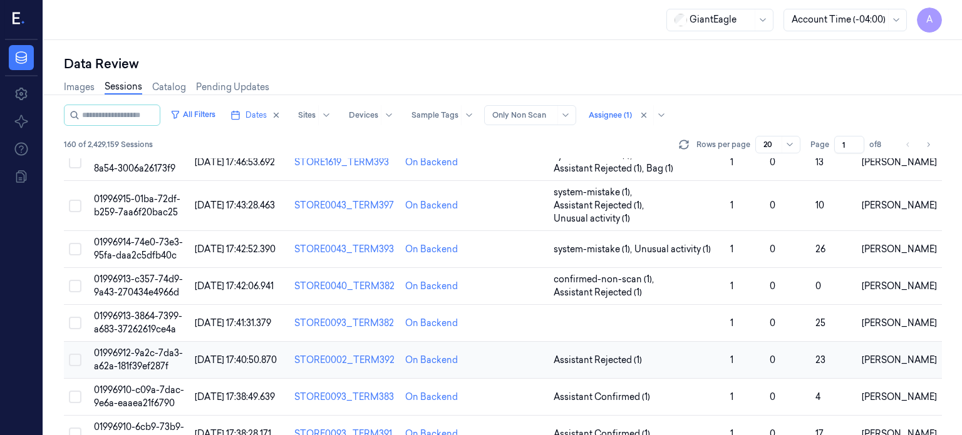
scroll to position [130, 0]
click at [136, 310] on span "01996913-3864-7399-a683-37262619ce4a" at bounding box center [138, 322] width 88 height 24
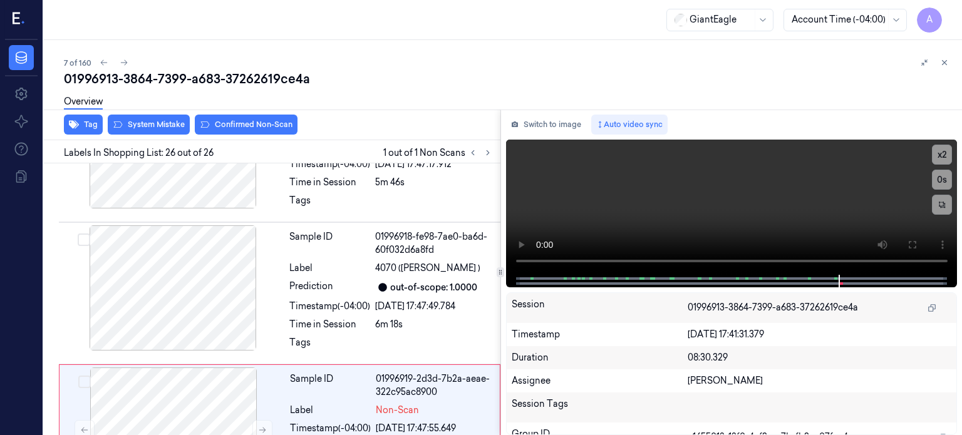
scroll to position [3714, 0]
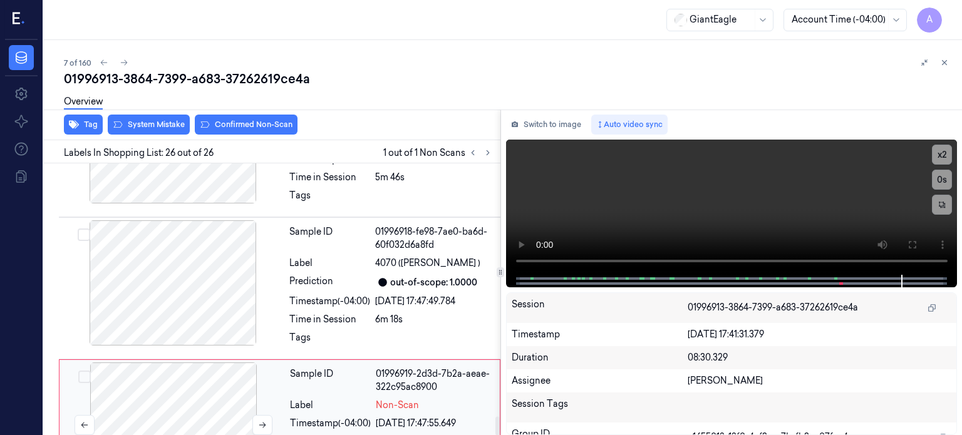
click at [198, 363] on div at bounding box center [173, 425] width 223 height 125
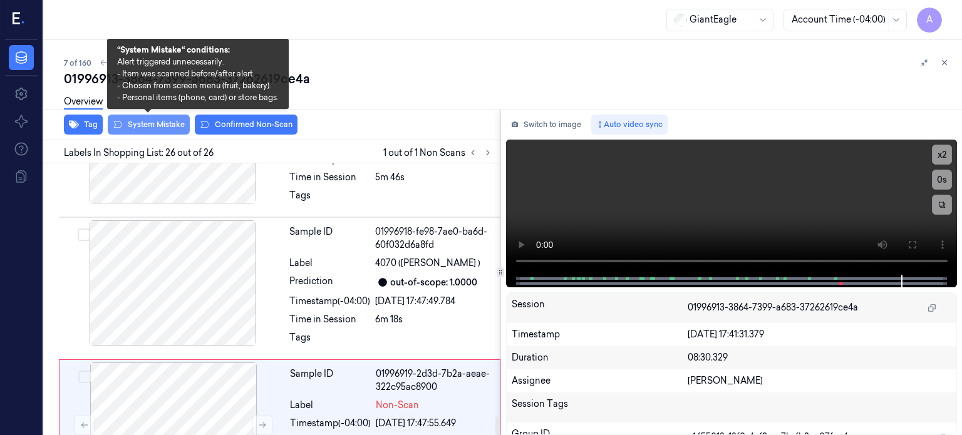
click at [159, 125] on button "System Mistake" at bounding box center [149, 125] width 82 height 20
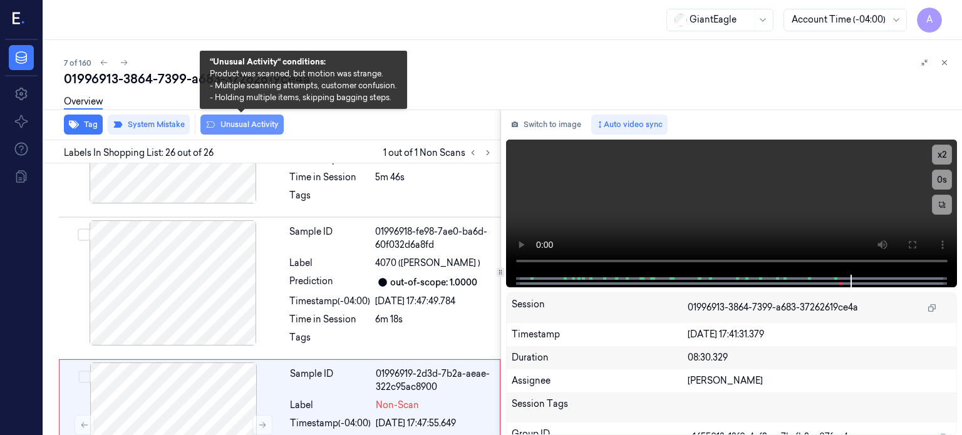
click at [242, 125] on button "Unusual Activity" at bounding box center [241, 125] width 83 height 20
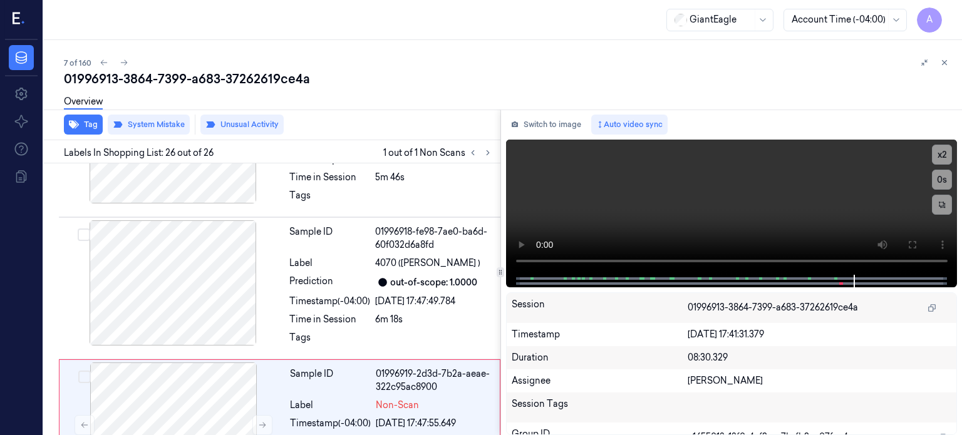
scroll to position [3722, 0]
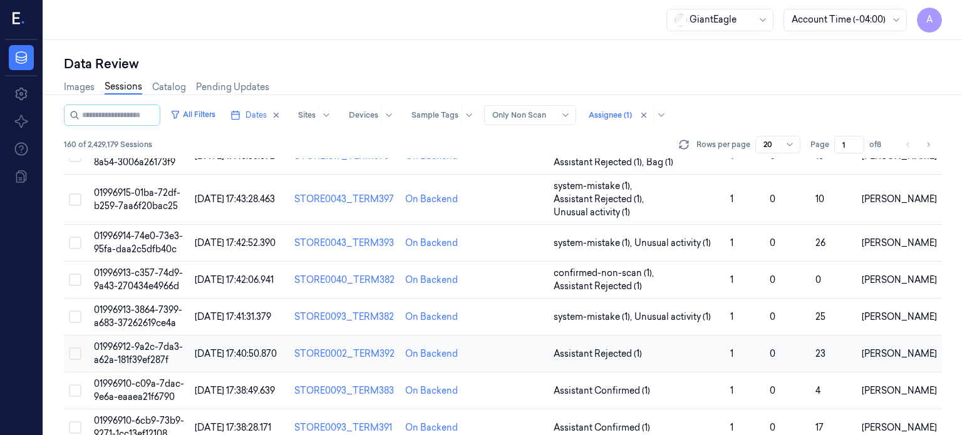
scroll to position [137, 0]
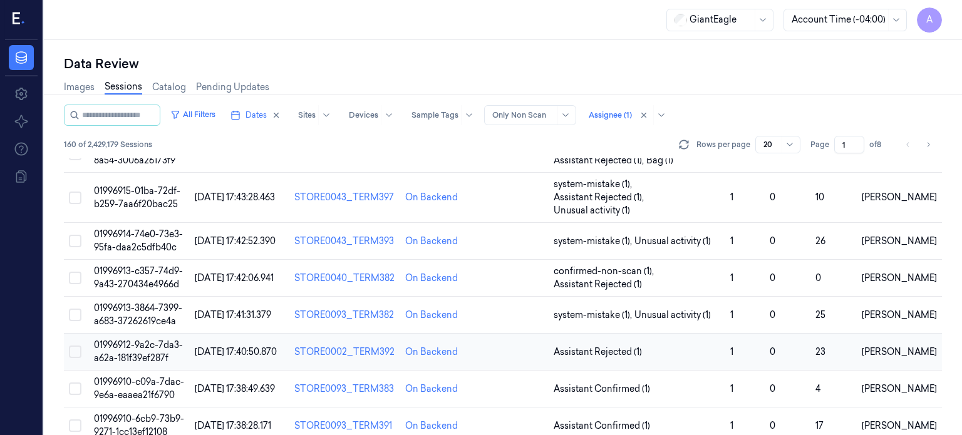
click at [134, 340] on span "01996912-9a2c-7da3-a62a-181f39ef287f" at bounding box center [138, 352] width 89 height 24
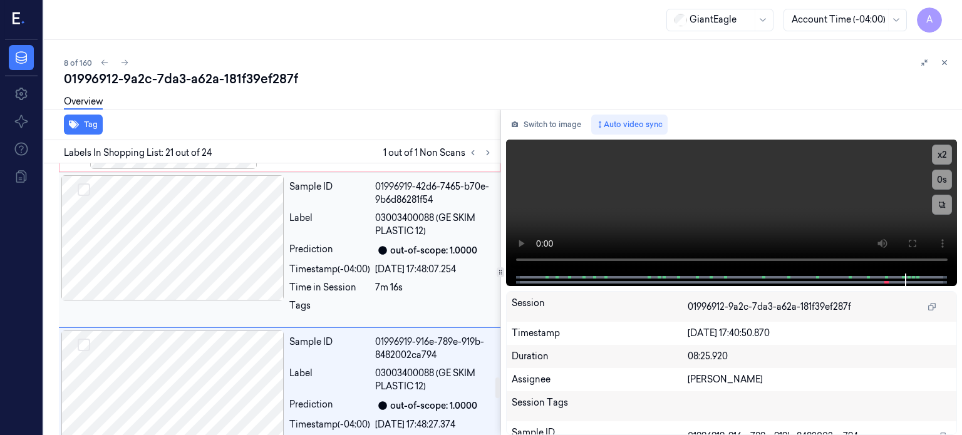
scroll to position [2855, 0]
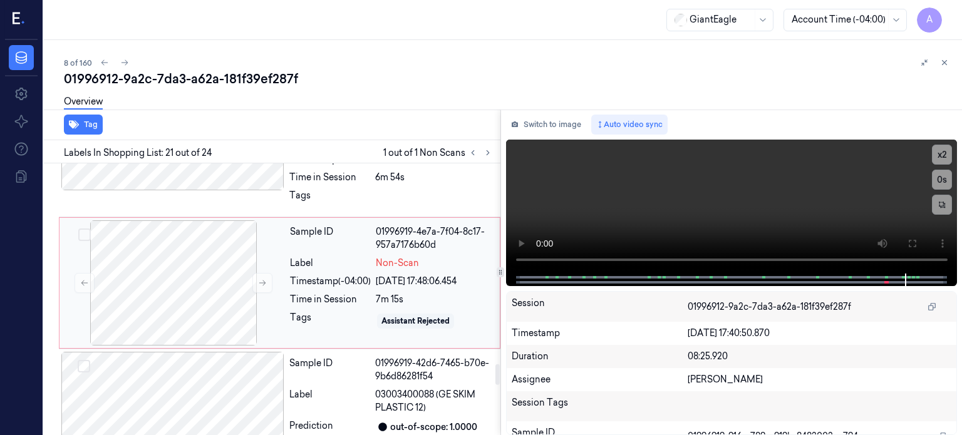
click at [336, 275] on div "Timestamp (-04:00)" at bounding box center [330, 281] width 81 height 13
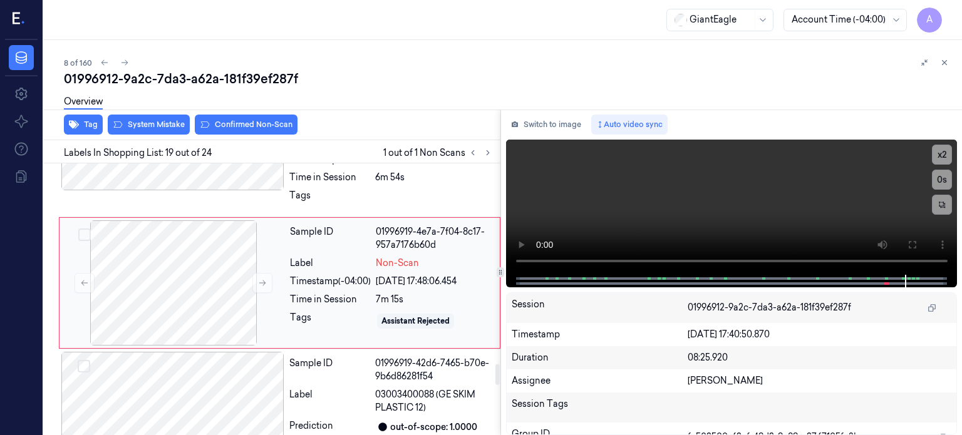
scroll to position [2642, 0]
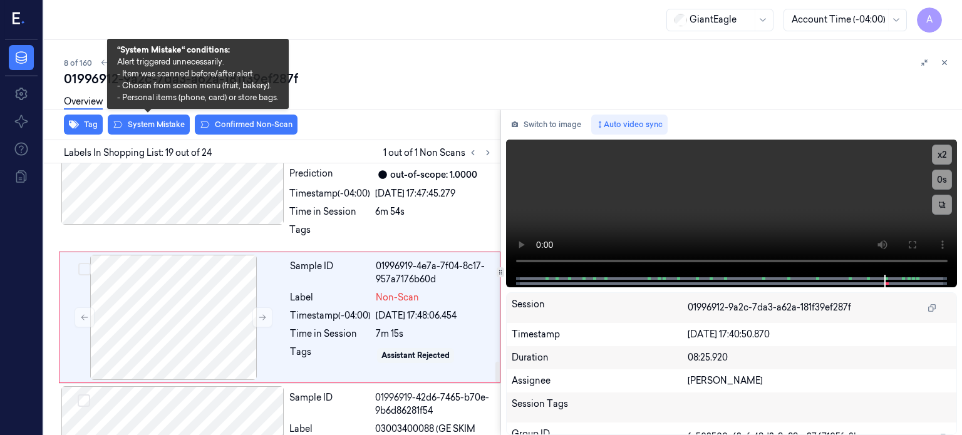
click at [157, 117] on div "Overview" at bounding box center [508, 104] width 888 height 32
click at [160, 123] on button "System Mistake" at bounding box center [149, 125] width 82 height 20
click at [149, 125] on button "System Mistake" at bounding box center [149, 125] width 82 height 20
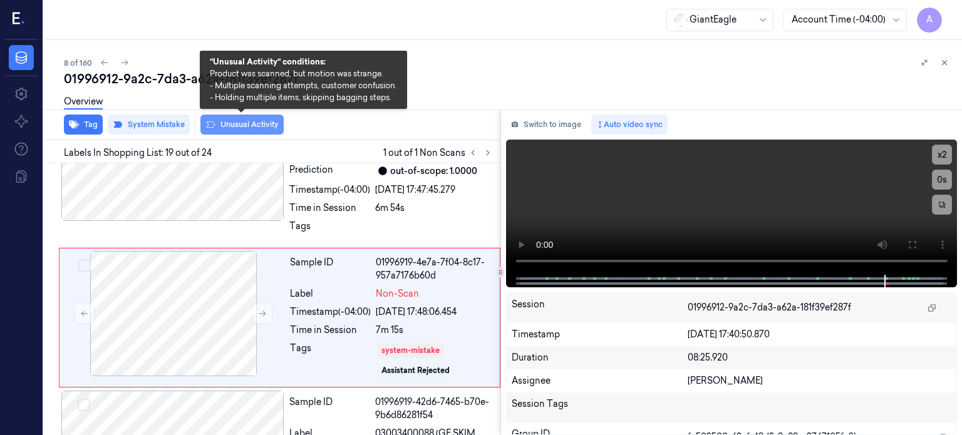
click at [233, 122] on button "Unusual Activity" at bounding box center [241, 125] width 83 height 20
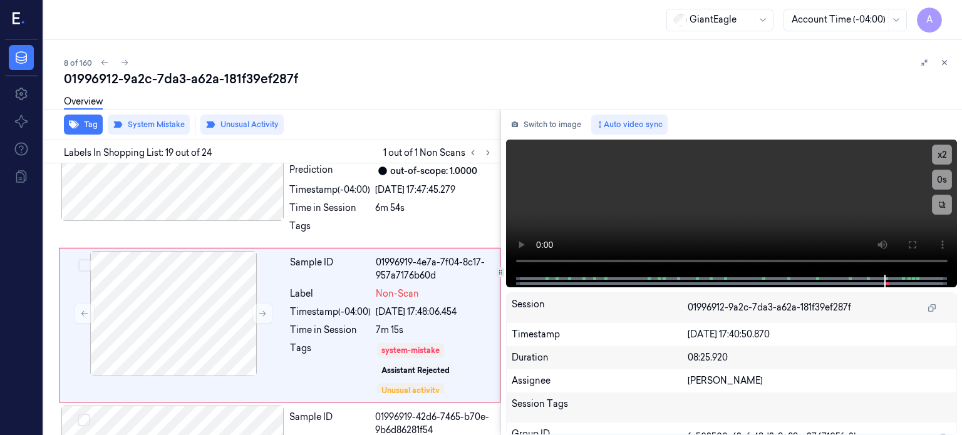
scroll to position [2654, 0]
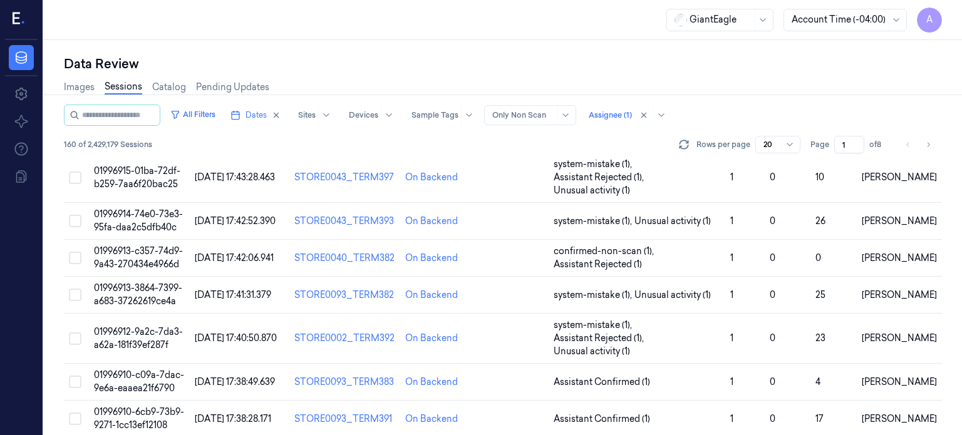
scroll to position [158, 0]
click at [142, 363] on td "01996910-c09a-7dac-9e6a-eaaea21f6790" at bounding box center [139, 381] width 101 height 37
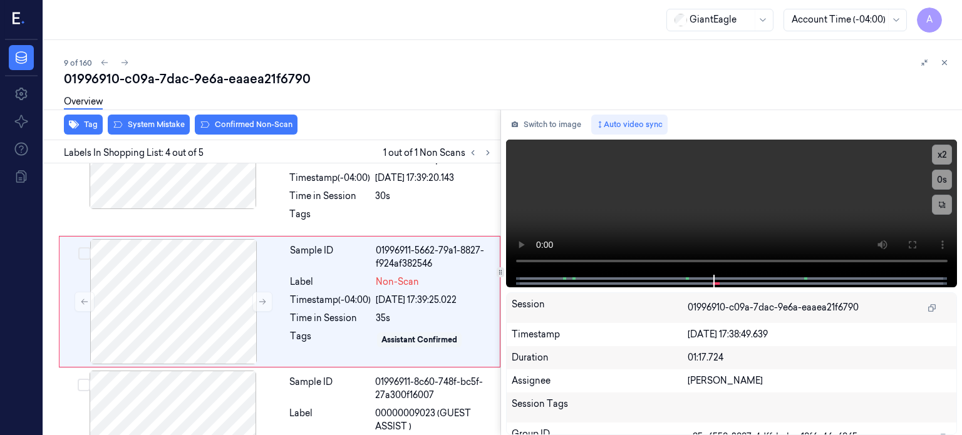
scroll to position [394, 0]
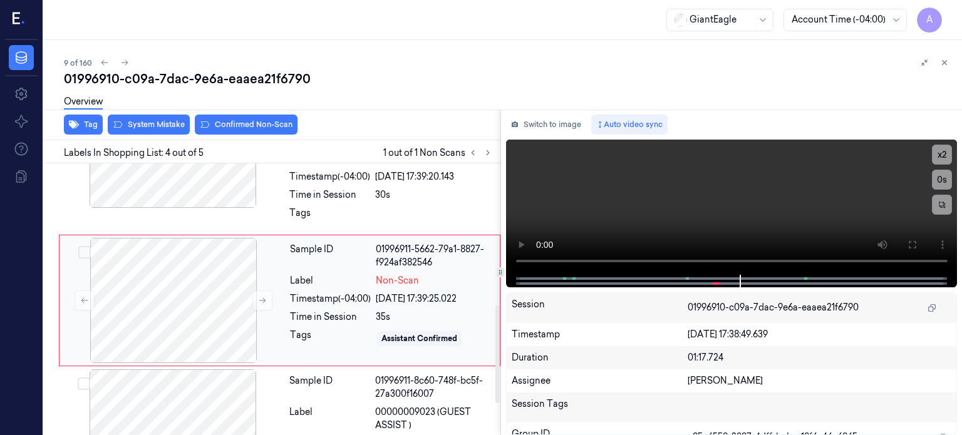
click at [306, 317] on div "Time in Session" at bounding box center [330, 317] width 81 height 13
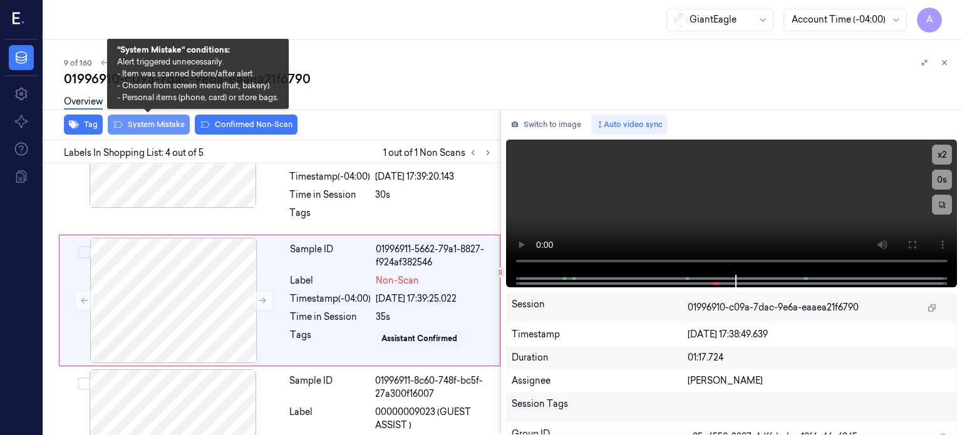
click at [153, 121] on button "System Mistake" at bounding box center [149, 125] width 82 height 20
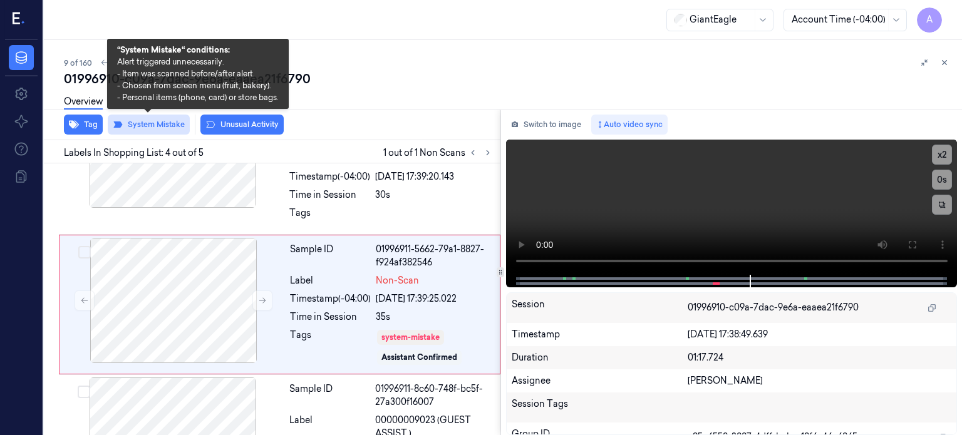
scroll to position [398, 0]
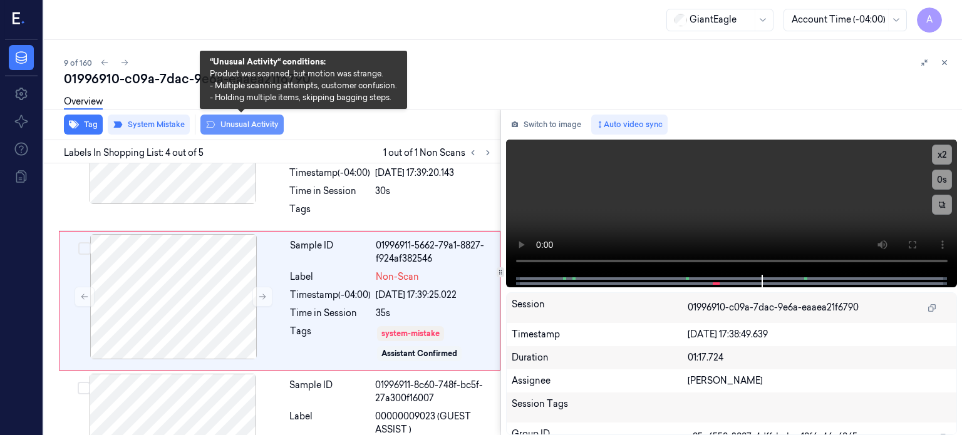
click at [246, 125] on button "Unusual Activity" at bounding box center [241, 125] width 83 height 20
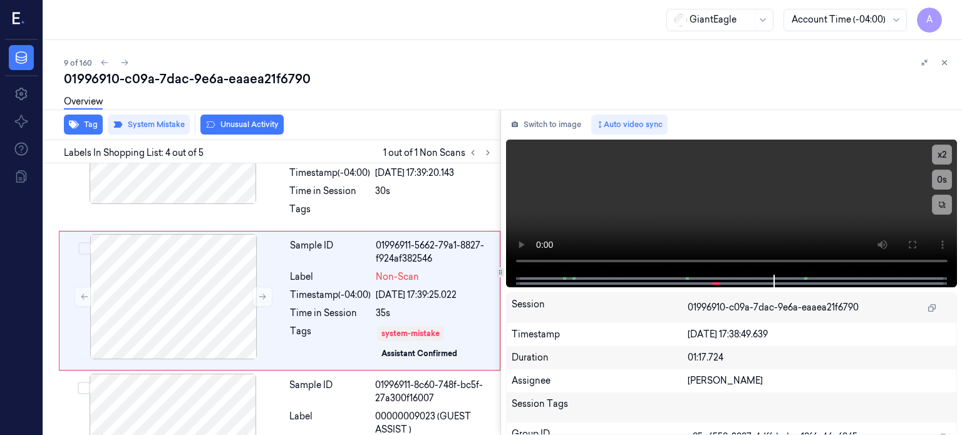
scroll to position [406, 0]
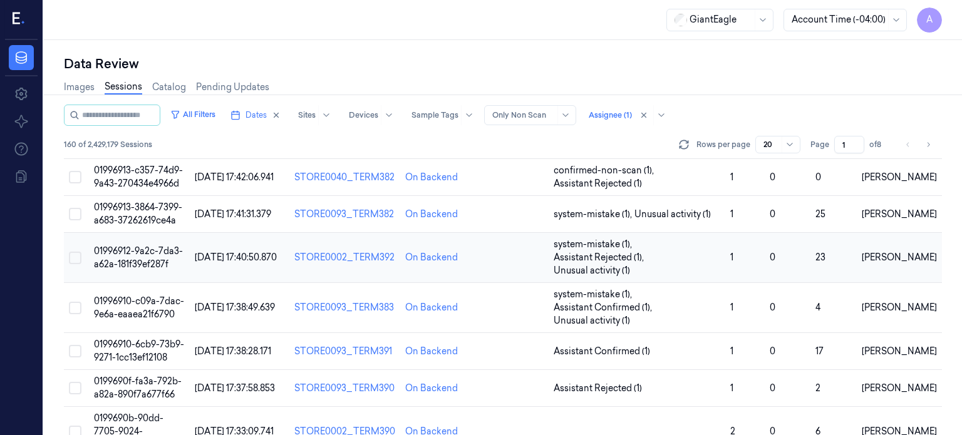
scroll to position [238, 0]
click at [138, 339] on span "01996910-6cb9-73b9-9271-1cc13ef12108" at bounding box center [139, 351] width 90 height 24
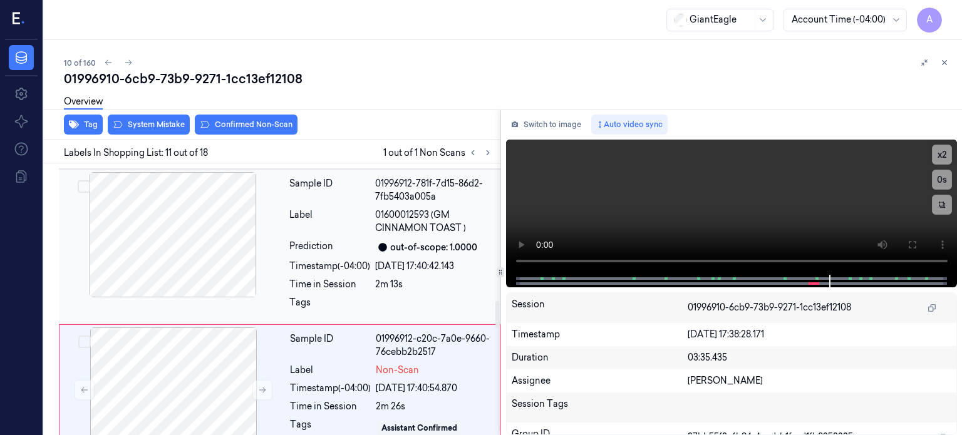
scroll to position [1375, 0]
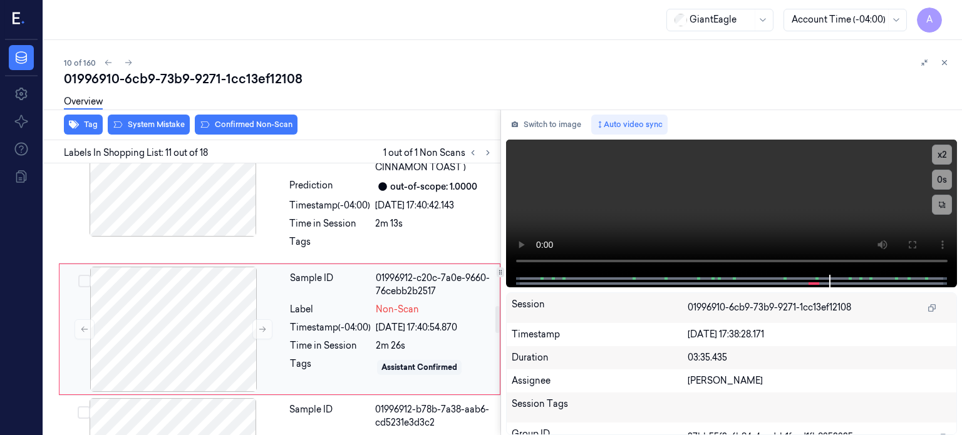
click at [306, 321] on div "Timestamp (-04:00)" at bounding box center [330, 327] width 81 height 13
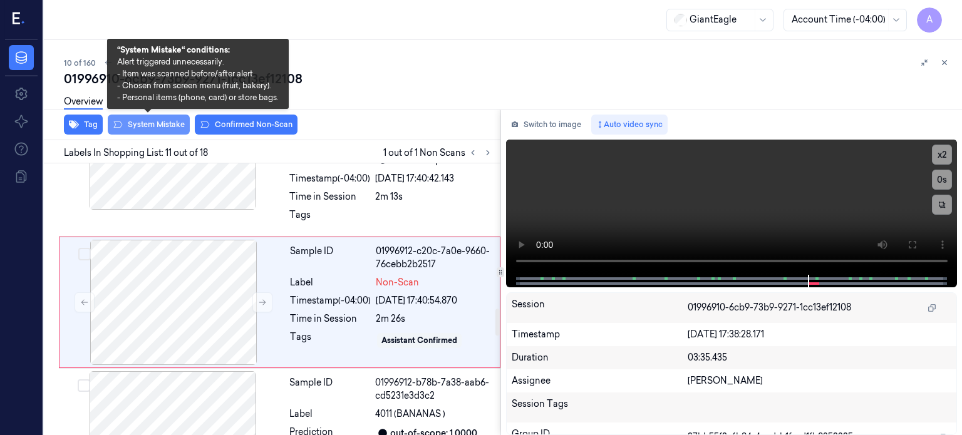
click at [157, 120] on button "System Mistake" at bounding box center [149, 125] width 82 height 20
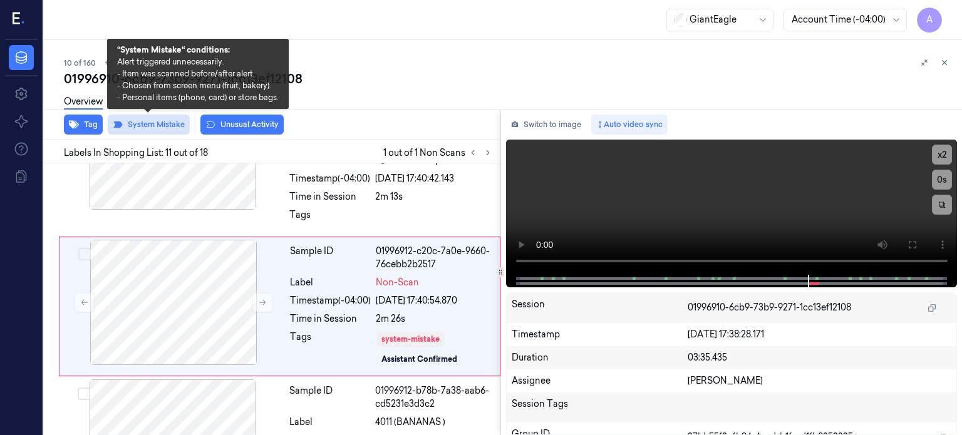
scroll to position [1471, 0]
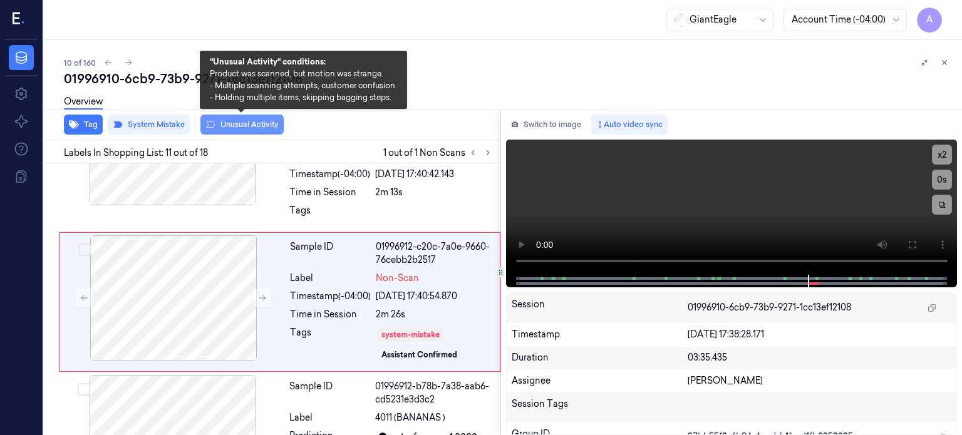
click at [248, 125] on button "Unusual Activity" at bounding box center [241, 125] width 83 height 20
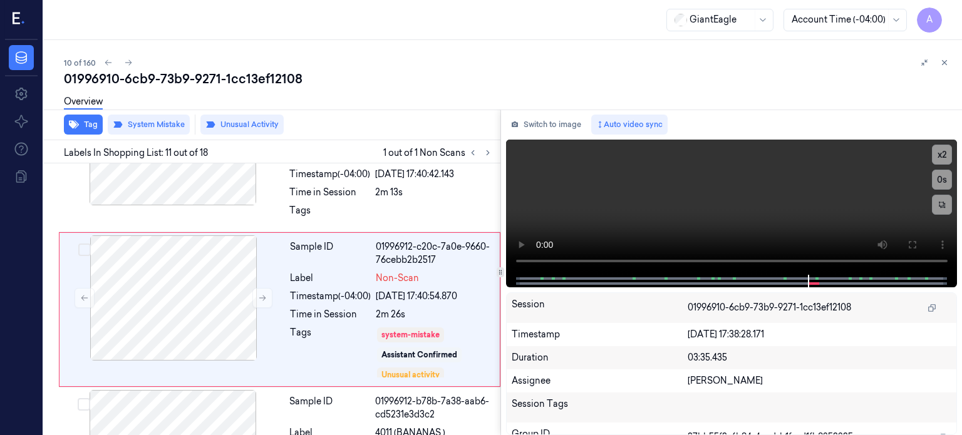
scroll to position [1479, 0]
